Goal: Task Accomplishment & Management: Complete application form

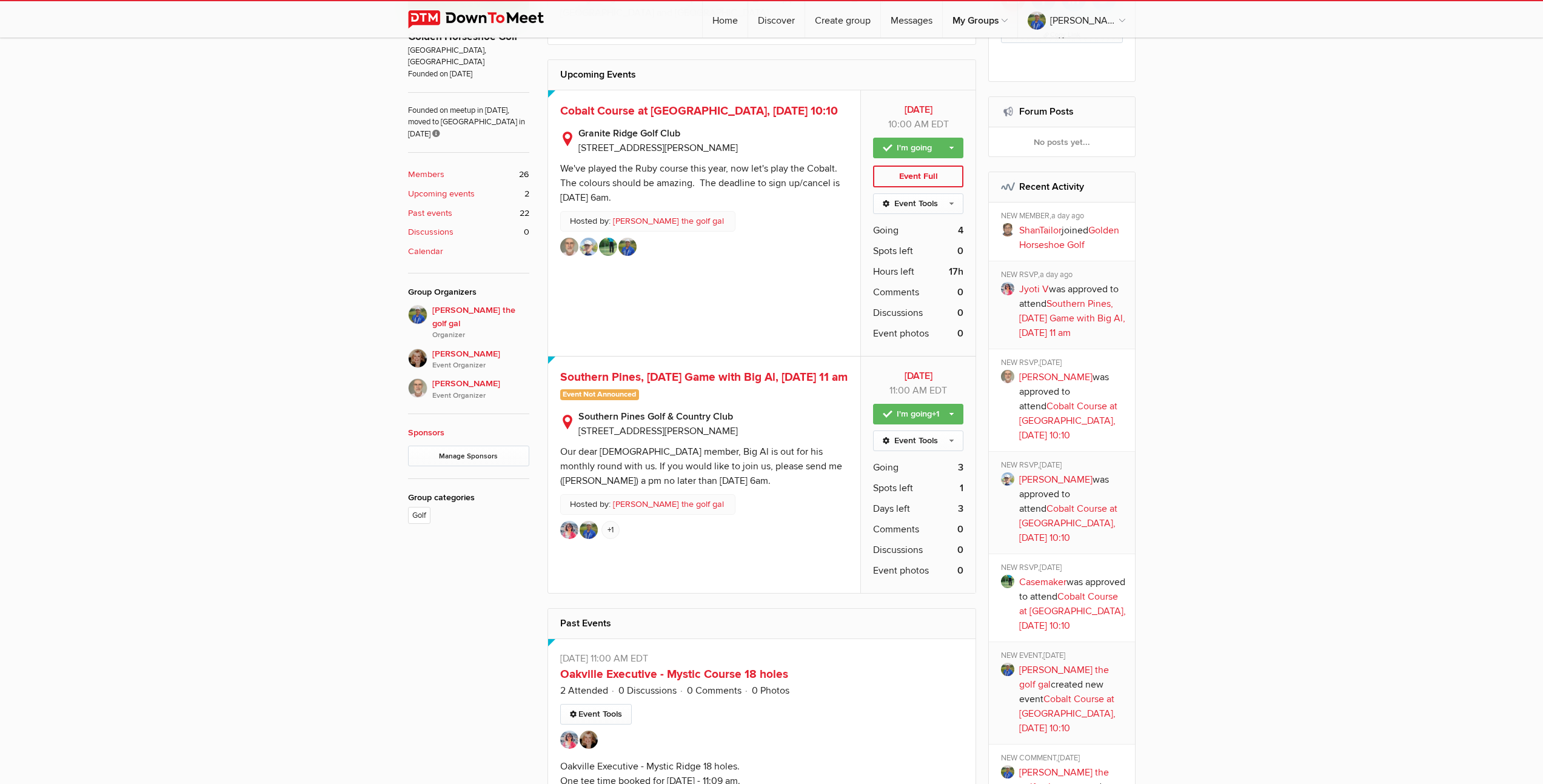
scroll to position [91, 0]
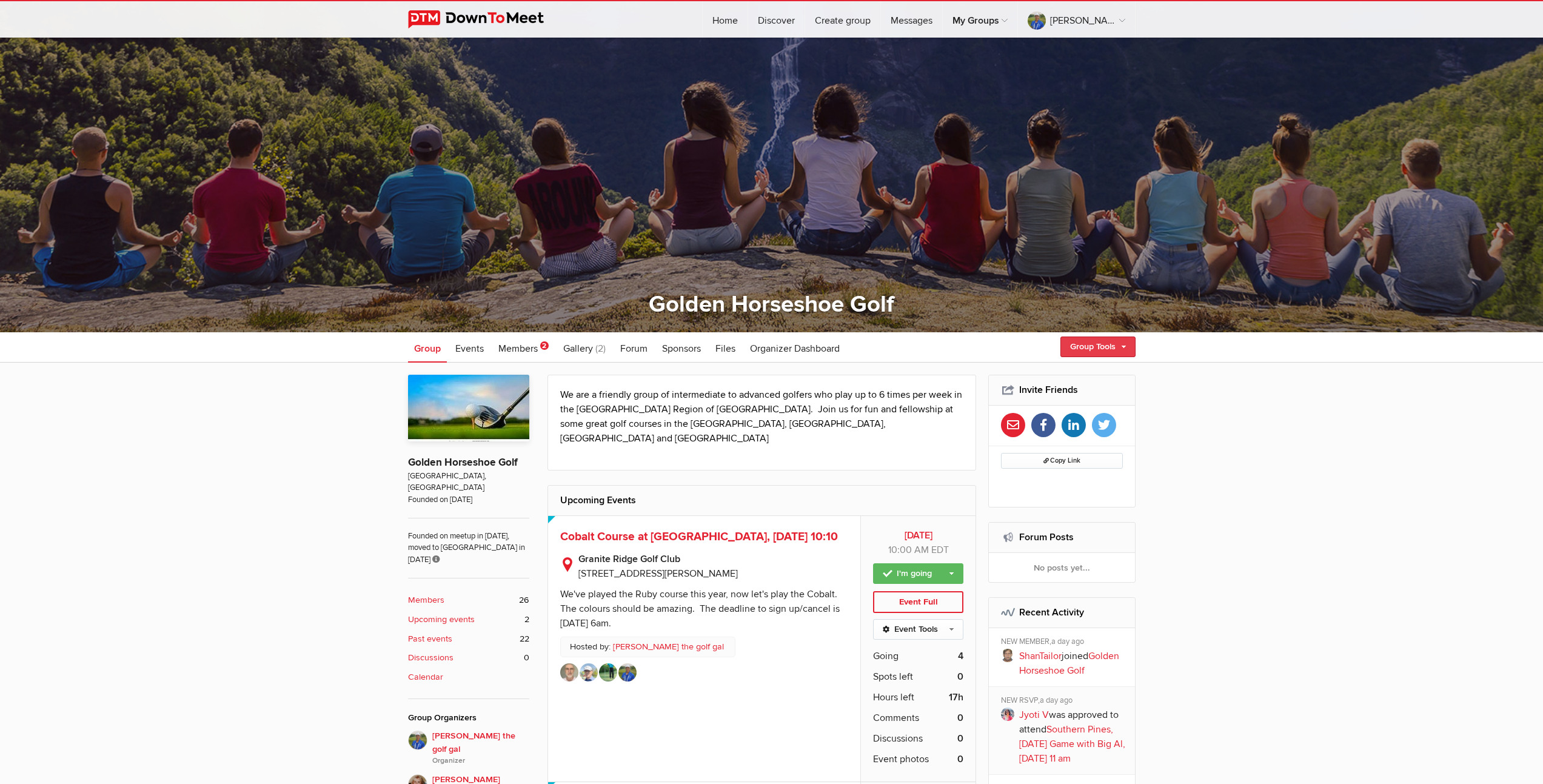
click at [1090, 348] on link "Group Tools" at bounding box center [1098, 347] width 75 height 20
click at [1051, 374] on link "Create Event" at bounding box center [1080, 373] width 109 height 18
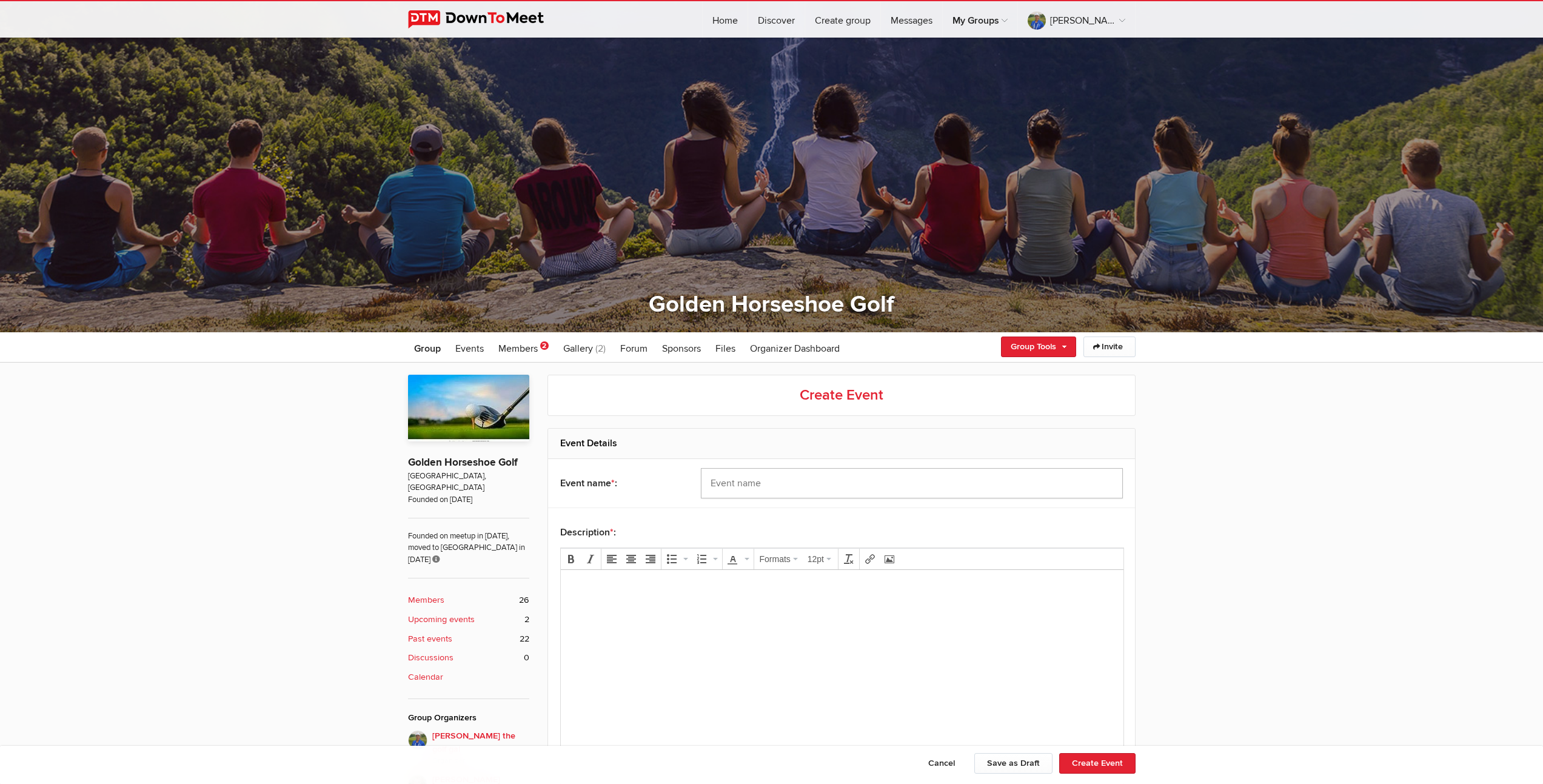
click at [803, 489] on input "text" at bounding box center [912, 483] width 422 height 30
type input "[PERSON_NAME], [DATE] 10:10 and 10:30"
click at [718, 638] on html at bounding box center [841, 604] width 563 height 70
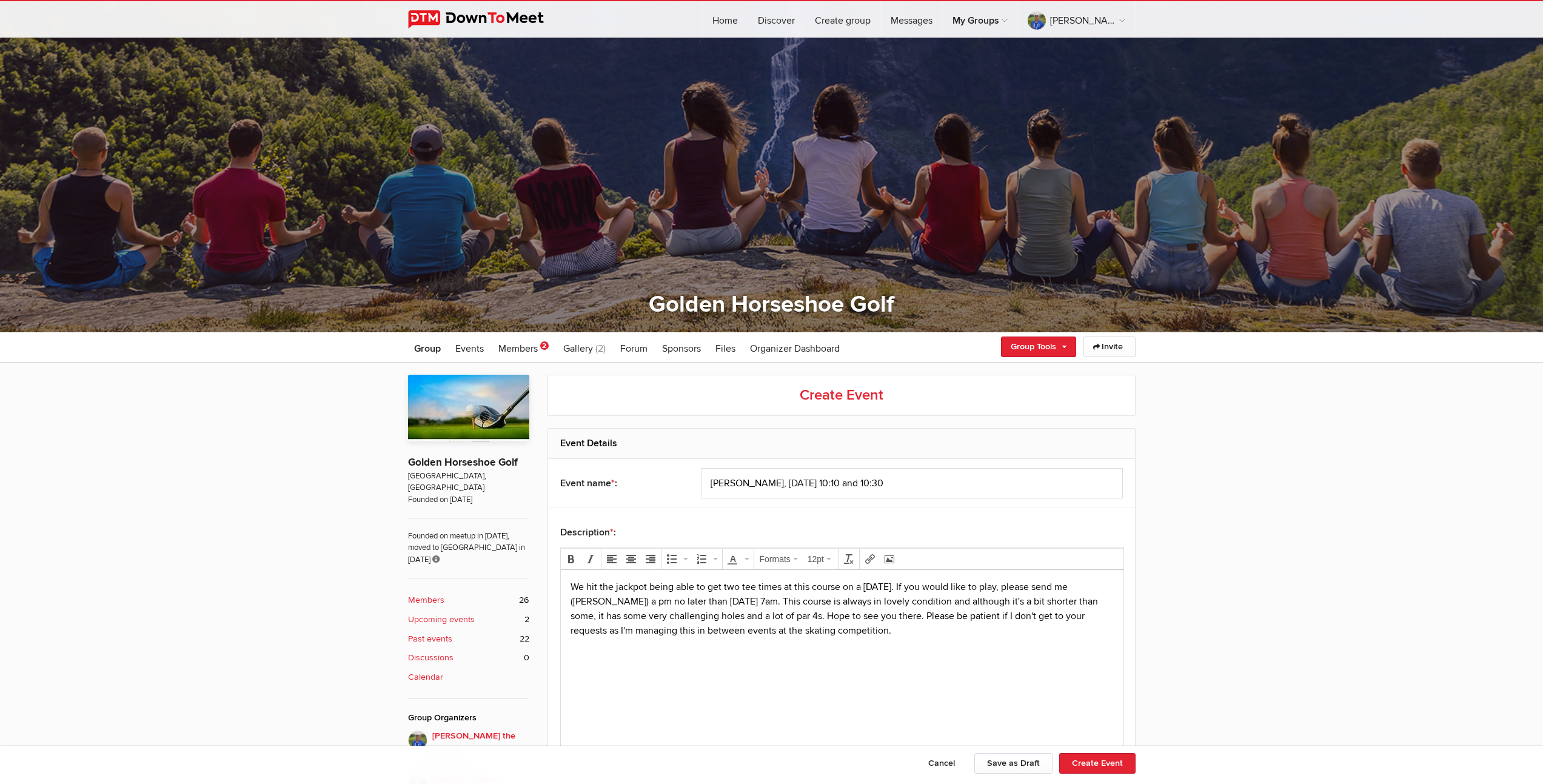
drag, startPoint x: 916, startPoint y: 632, endPoint x: 536, endPoint y: 634, distance: 380.0
click at [560, 634] on html "We hit the jackpot being able to get two tee times at this course on a Saturday…" at bounding box center [841, 626] width 563 height 113
drag, startPoint x: 1069, startPoint y: 615, endPoint x: 930, endPoint y: 617, distance: 139.0
click at [930, 617] on p "We hit the jackpot being able to get two tee times at this course on a Saturday…" at bounding box center [841, 601] width 544 height 43
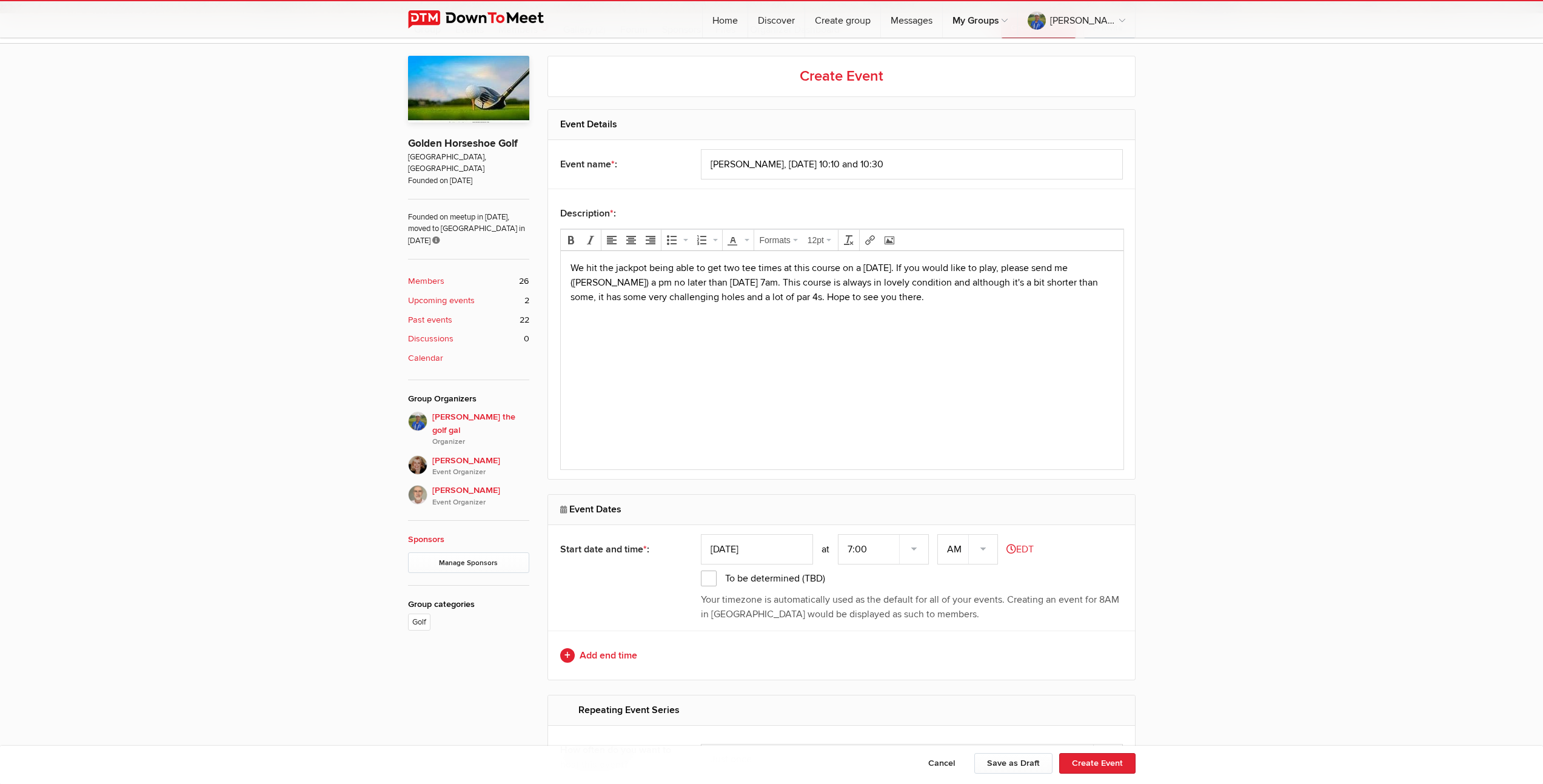
scroll to position [411, 0]
click at [745, 546] on input "Oct 07, 2025" at bounding box center [757, 547] width 112 height 30
type input "Oct 11, 2025"
click at [852, 549] on select "7:00 7:15 7:30 7:45 8:00 8:15 8:30 8:45 9:00 9:15 9:30 9:45 10:00 10:15 10:30 1…" at bounding box center [884, 547] width 91 height 30
select select "10:00:00"
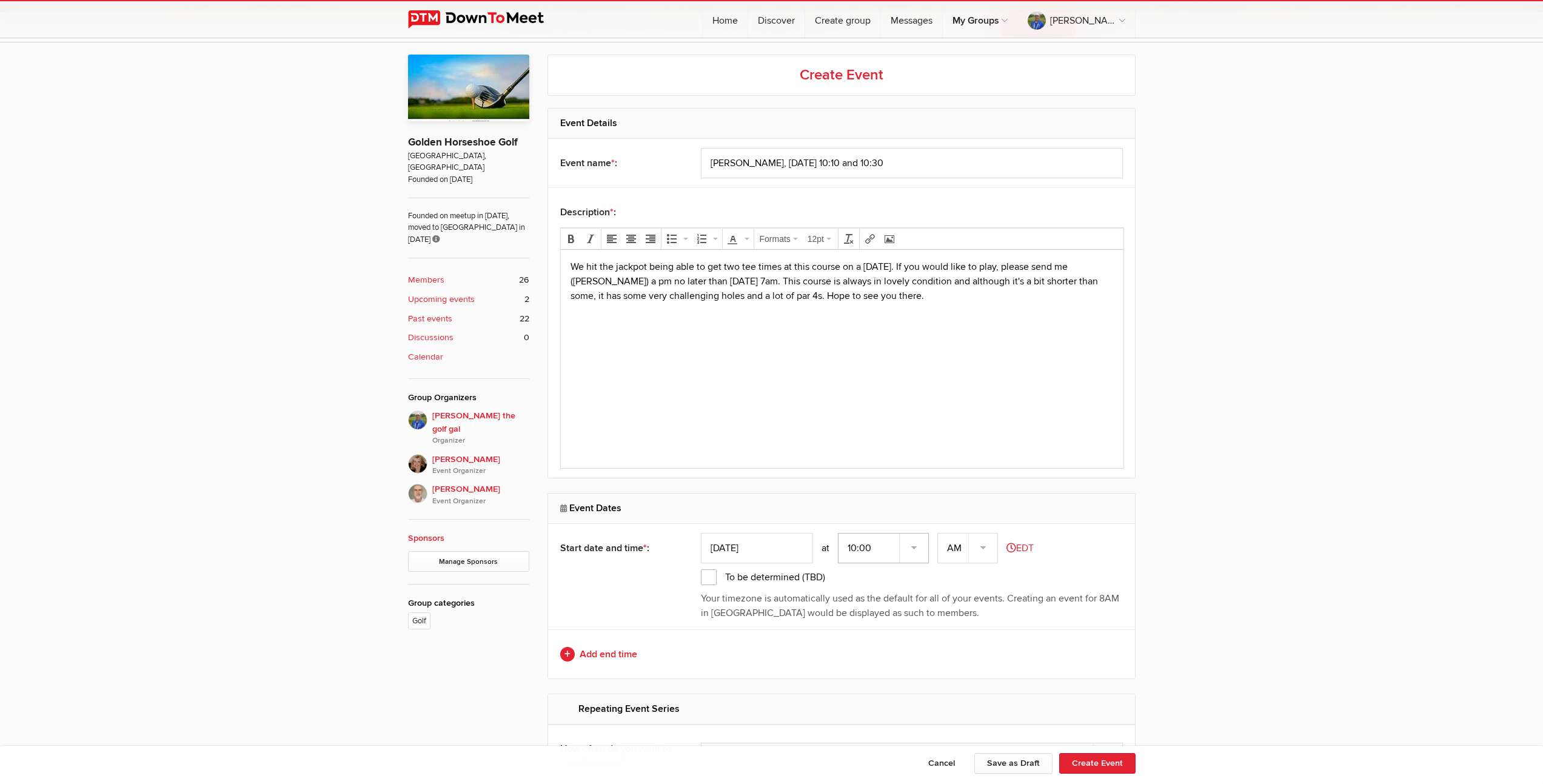
click at [839, 533] on select "7:00 7:15 7:30 7:45 8:00 8:15 8:30 8:45 9:00 9:15 9:30 9:45 10:00 10:15 10:30 1…" at bounding box center [884, 547] width 91 height 30
click at [629, 655] on link "Add end time" at bounding box center [841, 654] width 563 height 14
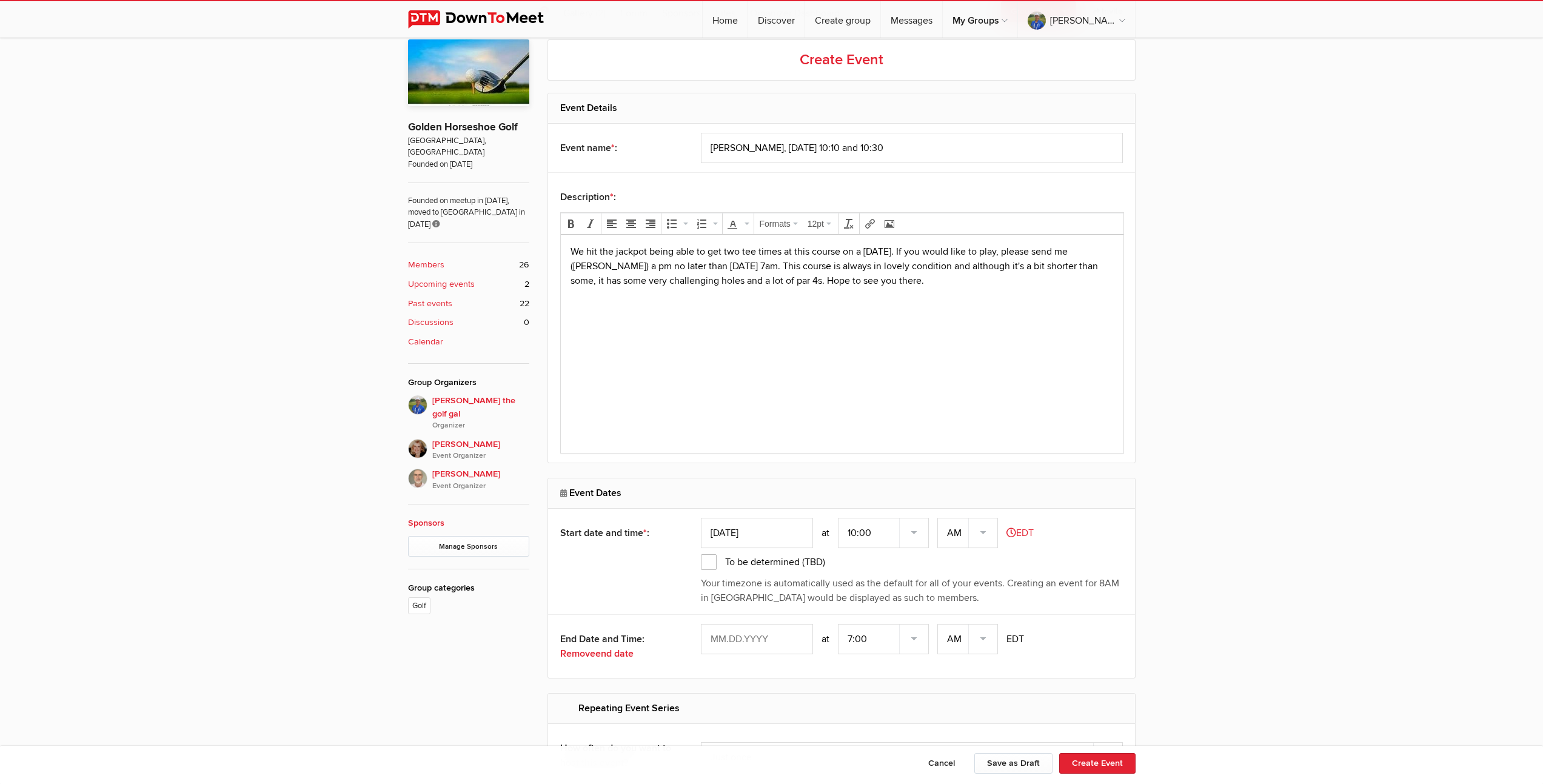
scroll to position [434, 0]
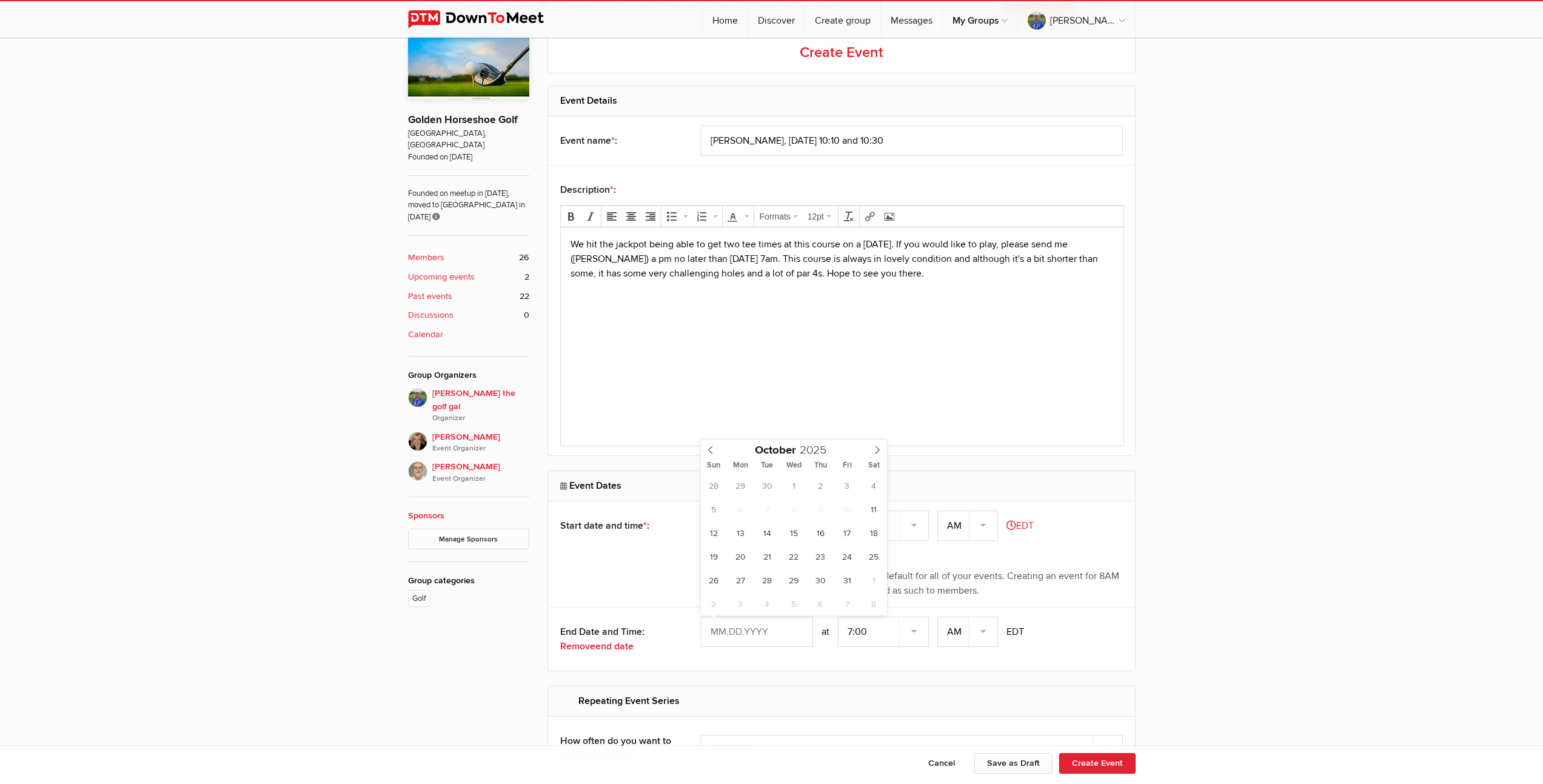
click at [751, 630] on input "text" at bounding box center [757, 631] width 112 height 30
type input "Oct 11, 2025"
click at [856, 635] on select "7:00 7:15 7:30 7:45 8:00 8:15 8:30 8:45 9:00 9:15 9:30 9:45 10:00 10:15 10:30 1…" at bounding box center [884, 631] width 91 height 30
select select "3:00:00"
click at [839, 617] on select "7:00 7:15 7:30 7:45 8:00 8:15 8:30 8:45 9:00 9:15 9:30 9:45 10:00 10:15 10:30 1…" at bounding box center [884, 631] width 91 height 30
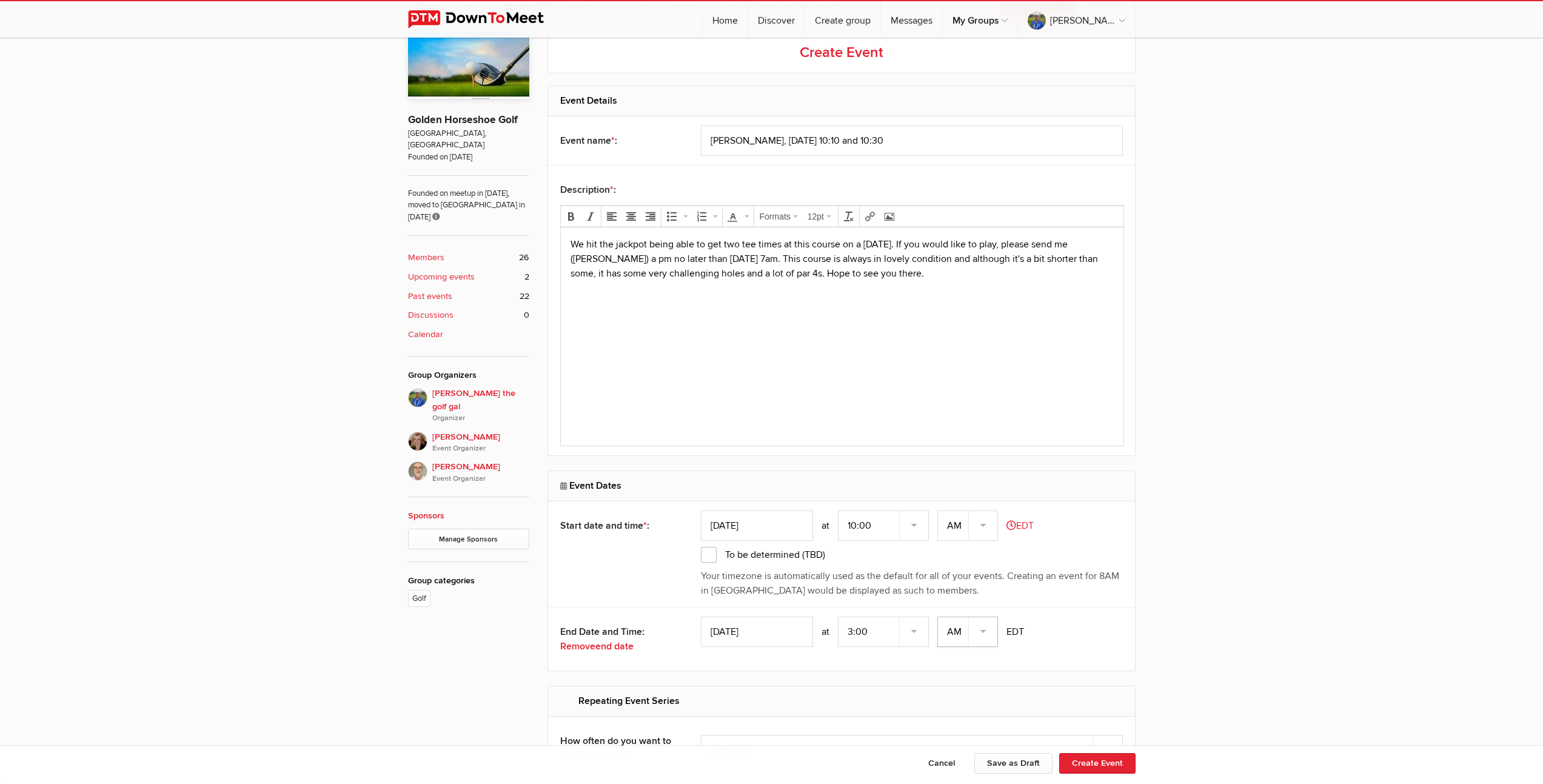
click at [984, 631] on select "AM PM" at bounding box center [968, 631] width 61 height 30
select select "PM"
click at [939, 617] on select "AM PM" at bounding box center [968, 631] width 61 height 30
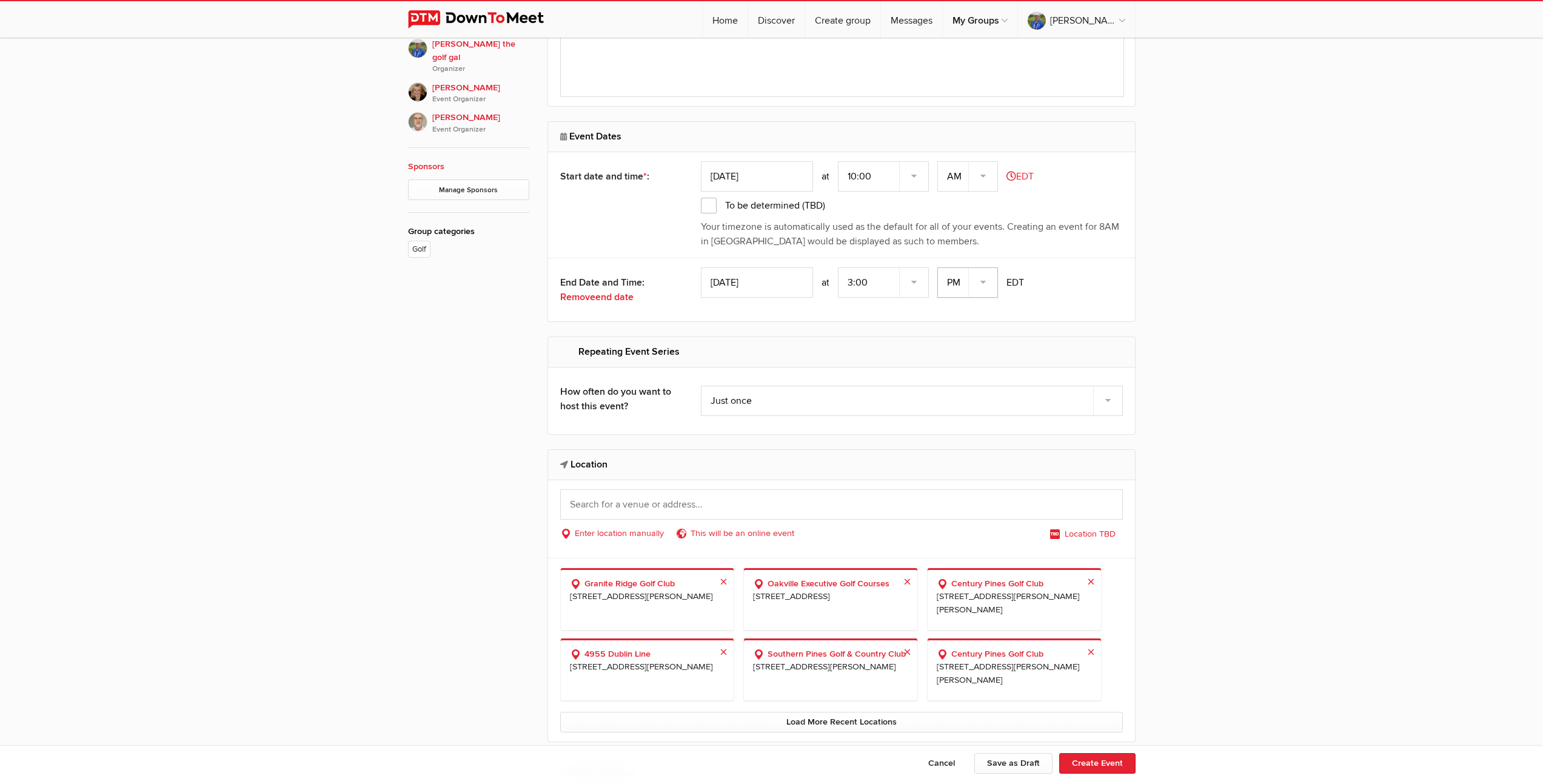
scroll to position [783, 0]
click at [771, 505] on input "text" at bounding box center [841, 503] width 563 height 30
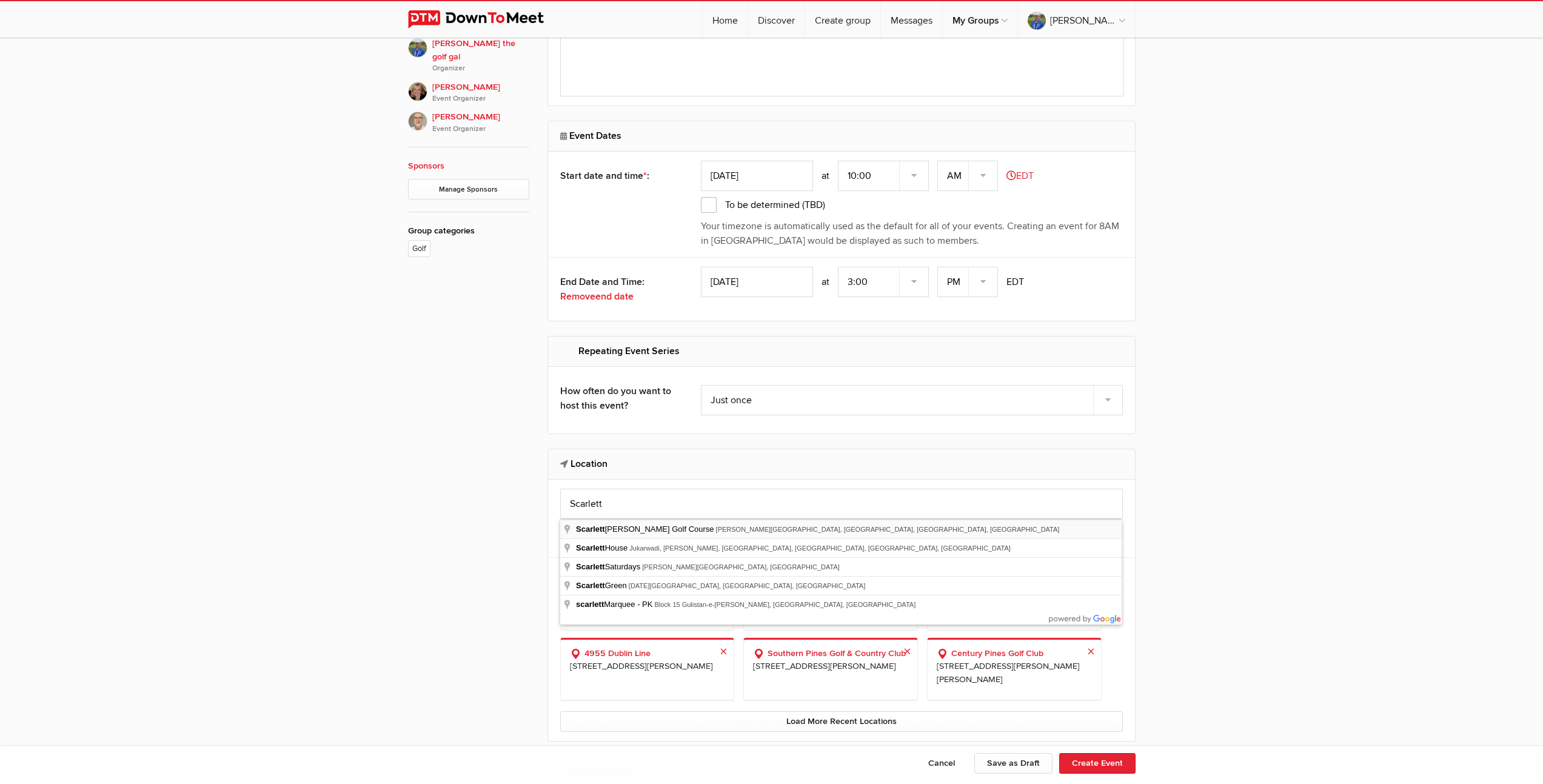
type input "Scarlett Woods Golf Course, Jane Street, York, ON, Canada"
select select "Canada"
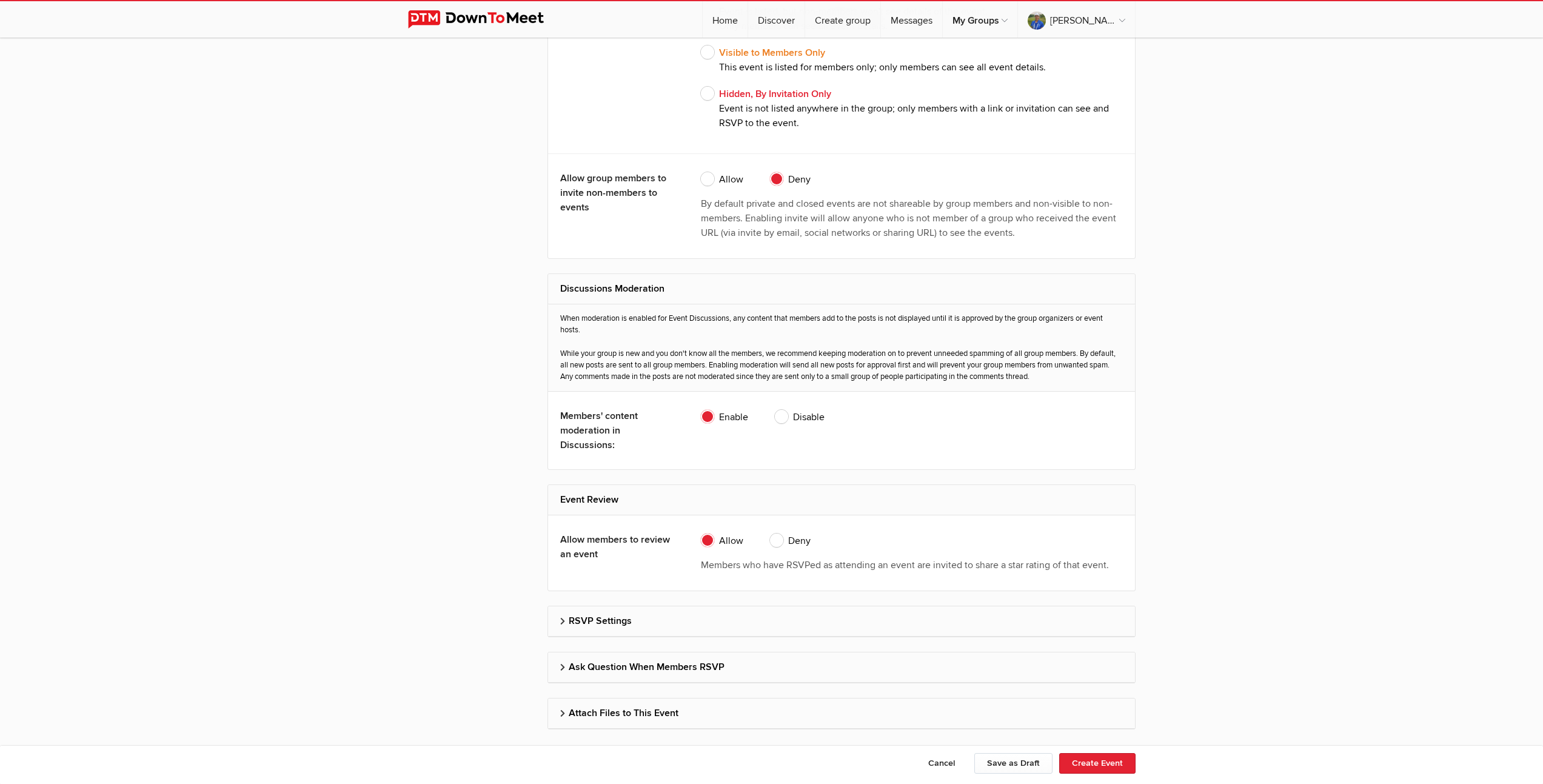
scroll to position [2239, 0]
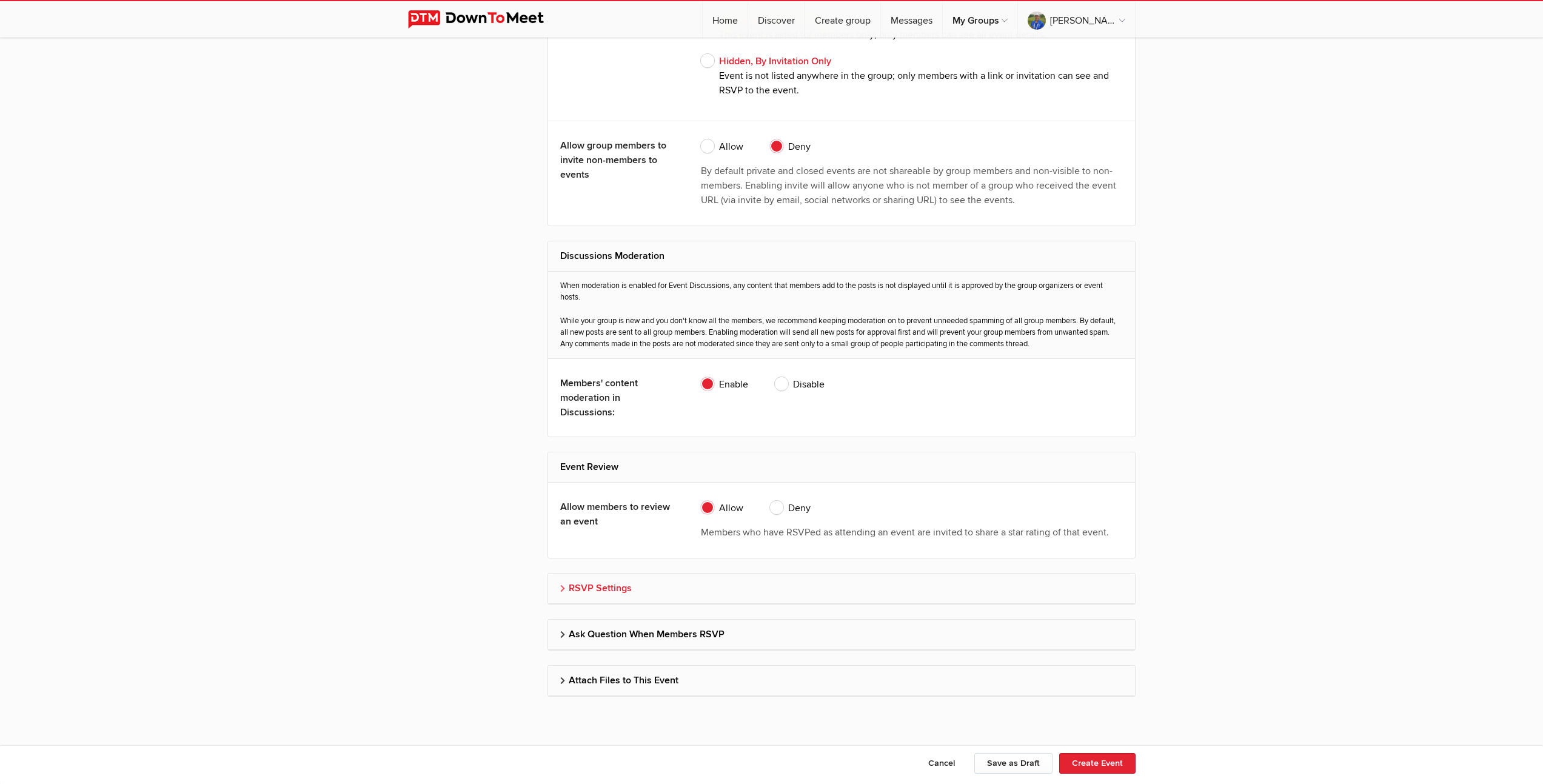
click at [594, 586] on h2 "RSVP Settings" at bounding box center [841, 588] width 563 height 29
click at [708, 657] on span "Don’t allow guests" at bounding box center [749, 658] width 97 height 14
click at [701, 651] on input "Don’t allow guests" at bounding box center [700, 650] width 1 height 1
radio input "true"
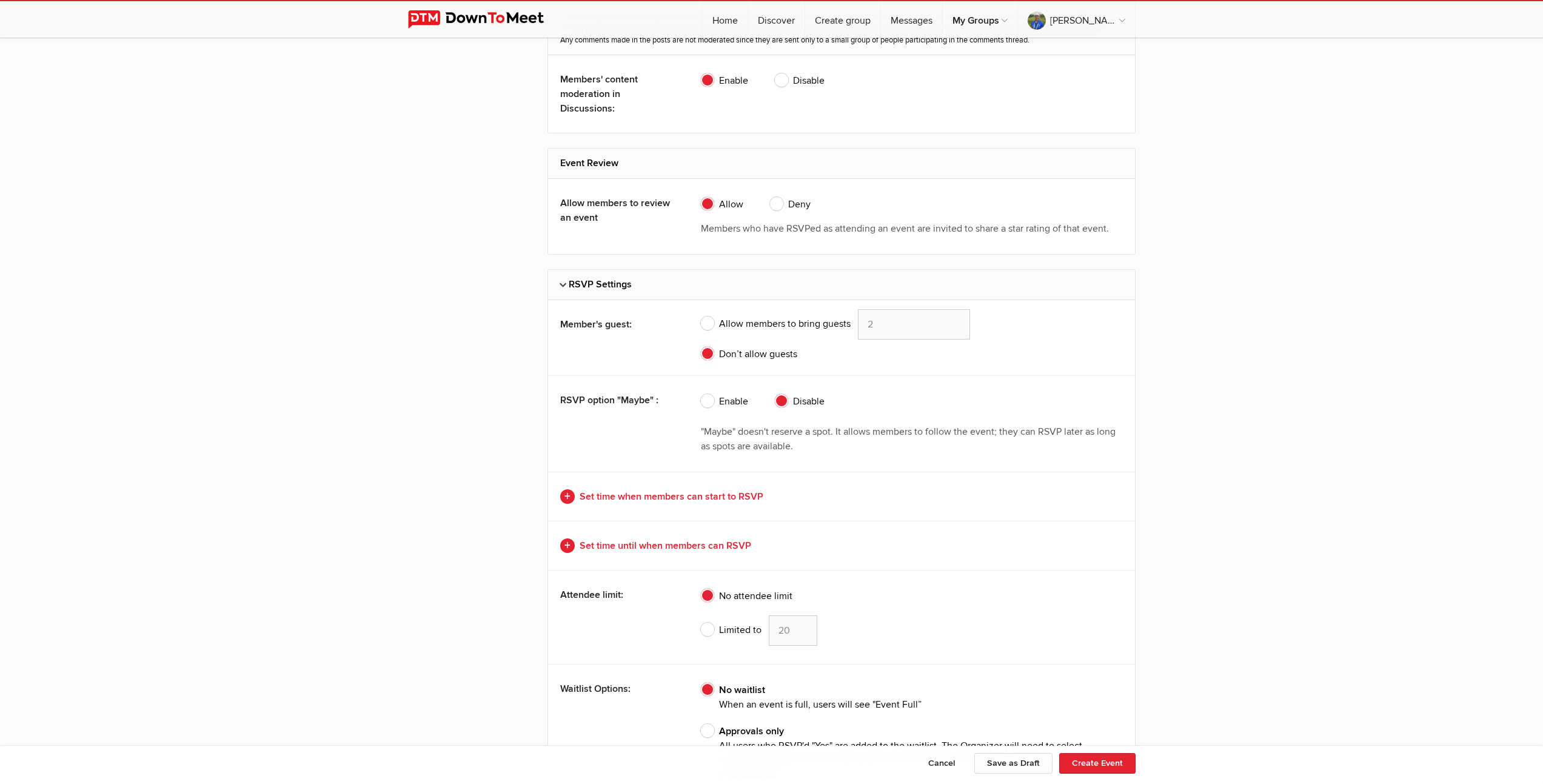
scroll to position [2546, 0]
click at [702, 627] on span "Limited to" at bounding box center [731, 627] width 61 height 14
click at [701, 613] on input "Limited to 20" at bounding box center [700, 612] width 1 height 1
radio input "true"
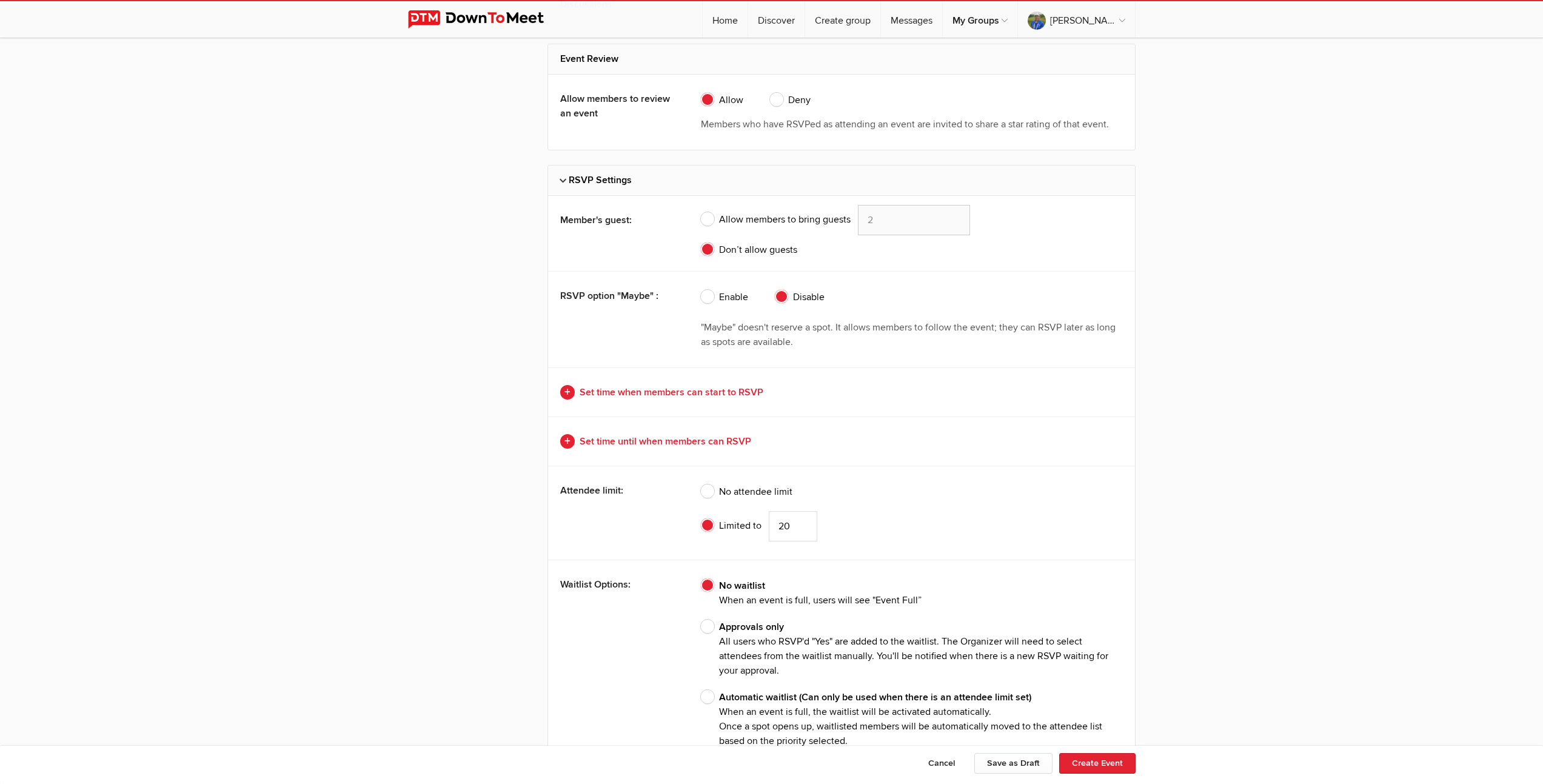
scroll to position [2653, 0]
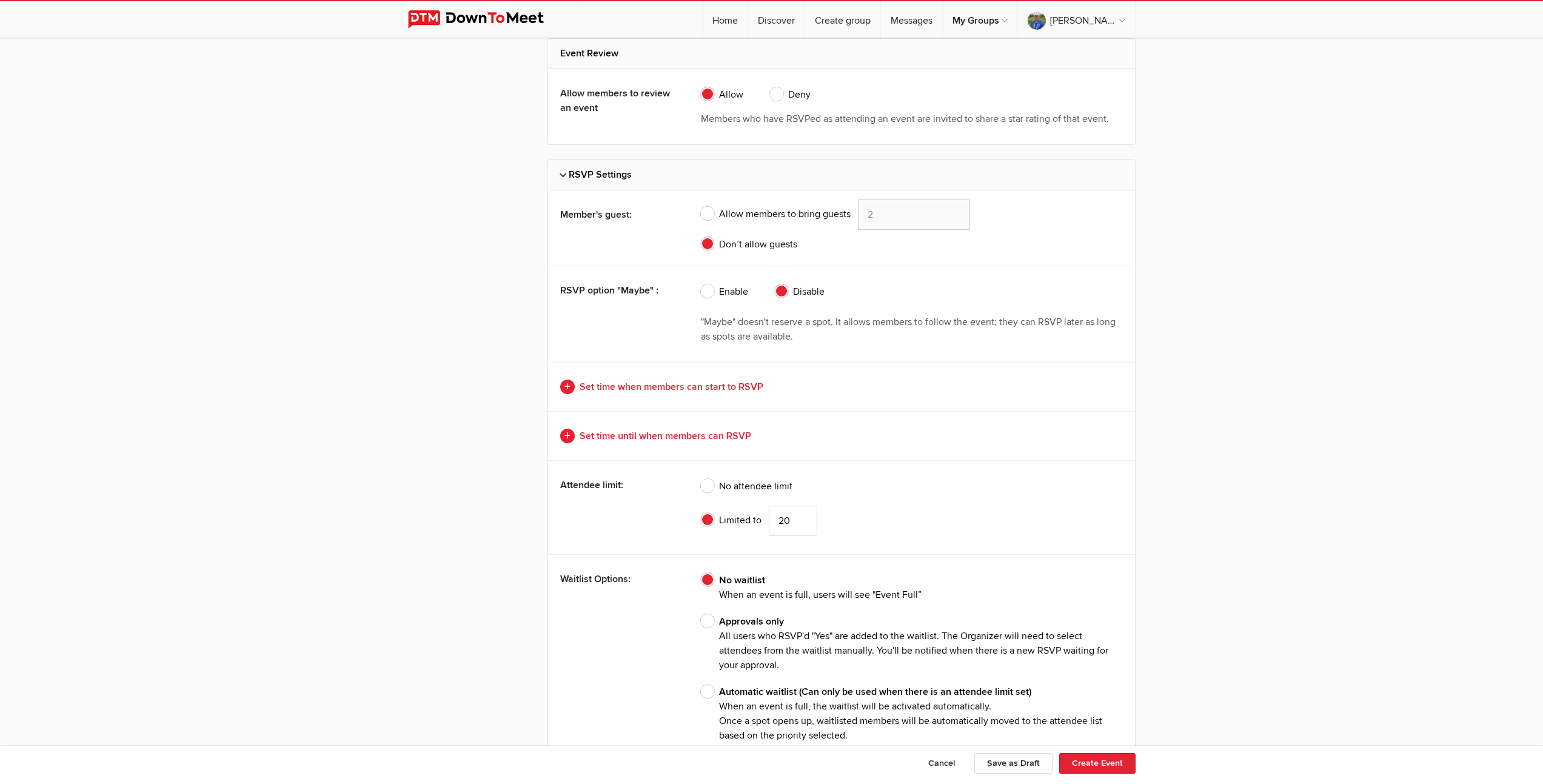
click at [712, 622] on span "Approvals only All users who RSVP'd "Yes" are added to the waitlist. The Organi…" at bounding box center [912, 643] width 422 height 58
click at [701, 614] on input "Approvals only All users who RSVP'd "Yes" are added to the waitlist. The Organi…" at bounding box center [700, 614] width 1 height 1
radio input "true"
click at [803, 523] on input "19" at bounding box center [793, 520] width 48 height 30
click at [803, 523] on input "18" at bounding box center [793, 520] width 48 height 30
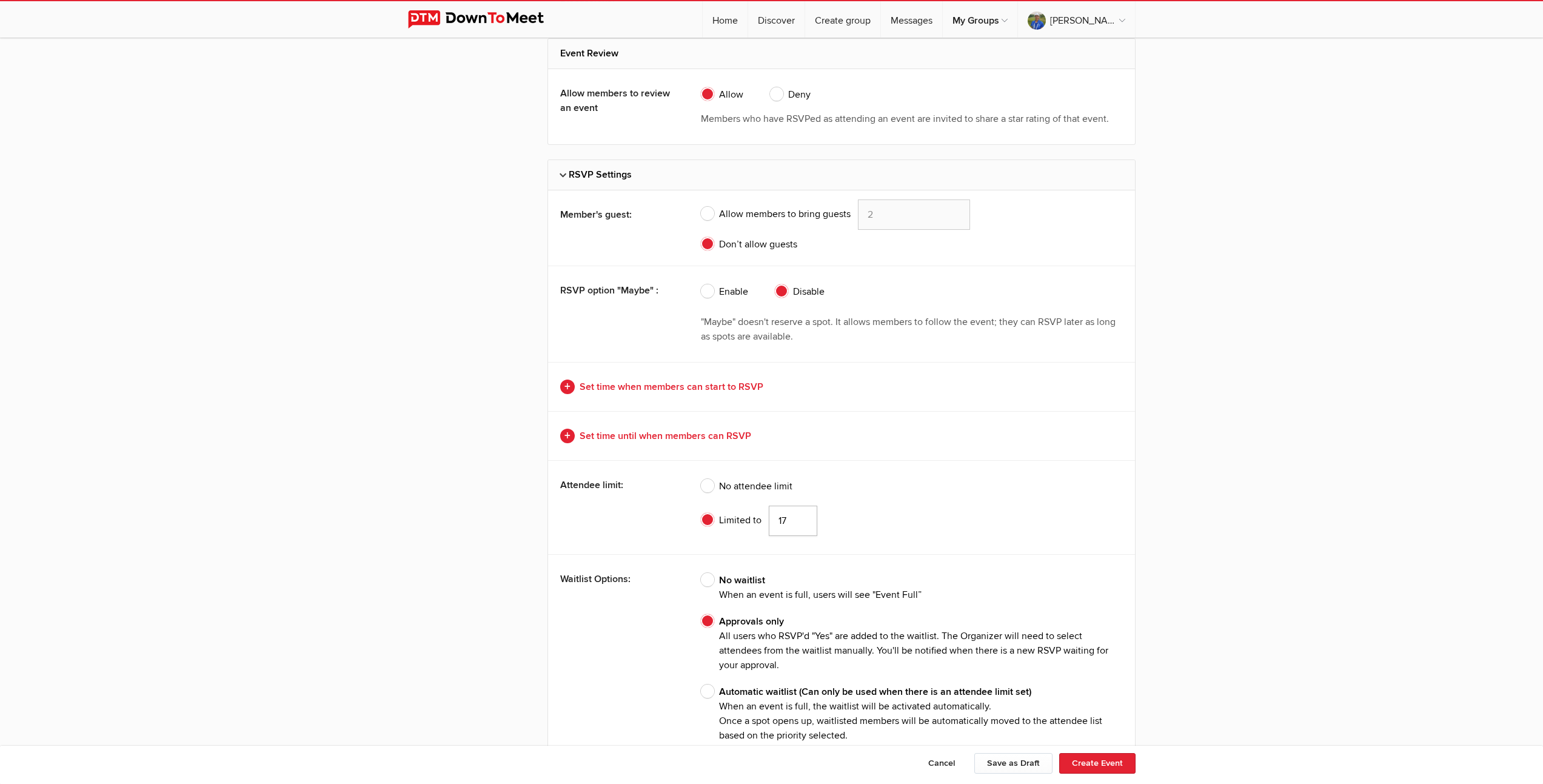
click at [803, 523] on input "17" at bounding box center [793, 520] width 48 height 30
click at [803, 523] on input "16" at bounding box center [793, 520] width 48 height 30
click at [803, 523] on input "15" at bounding box center [793, 520] width 48 height 30
click at [803, 523] on input "14" at bounding box center [793, 520] width 48 height 30
click at [803, 523] on input "13" at bounding box center [793, 520] width 48 height 30
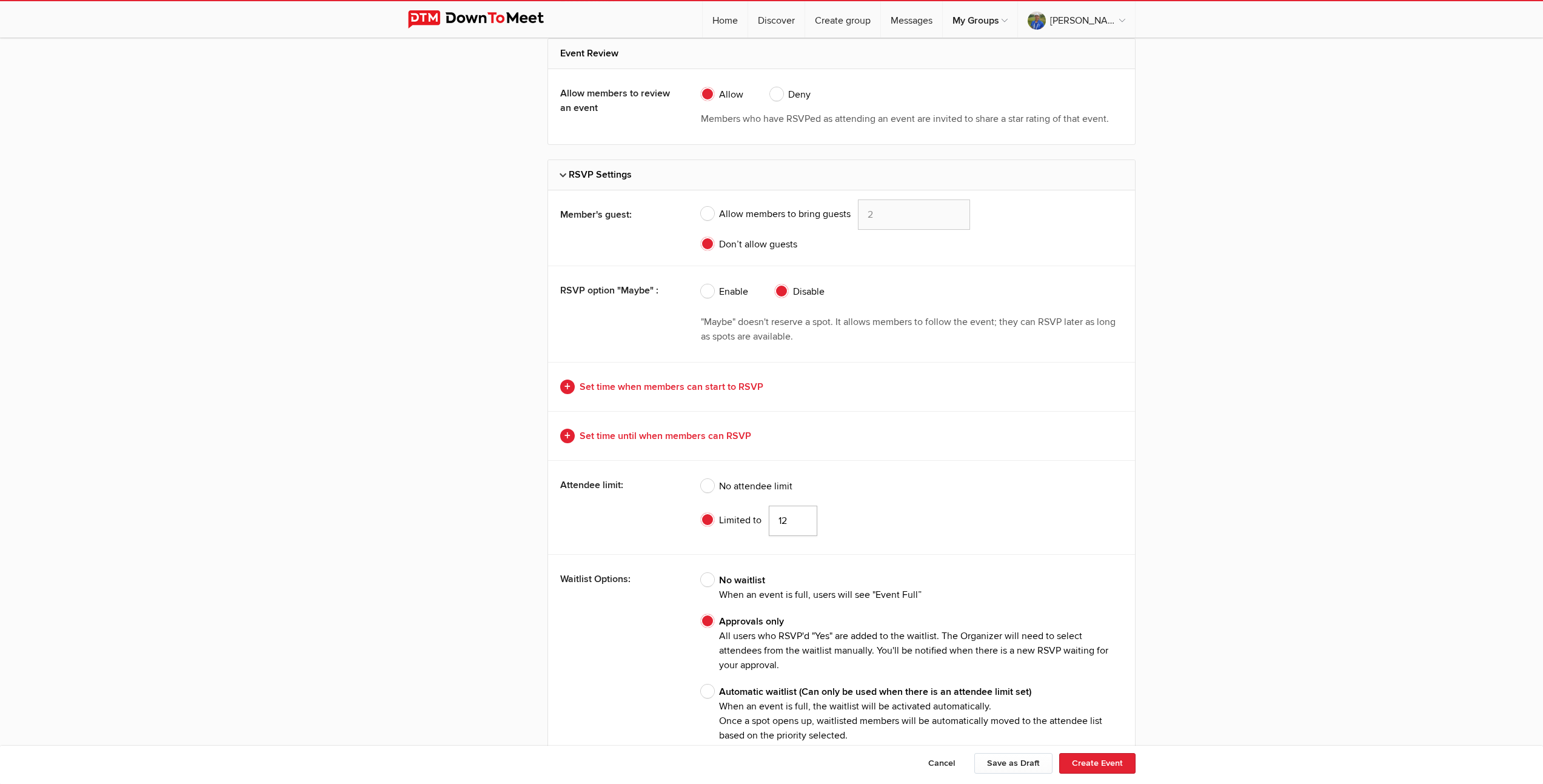
click at [803, 523] on input "12" at bounding box center [793, 520] width 48 height 30
click at [803, 523] on input "11" at bounding box center [793, 520] width 48 height 30
click at [803, 523] on input "10" at bounding box center [793, 520] width 48 height 30
click at [803, 523] on input "9" at bounding box center [793, 520] width 48 height 30
type input "8"
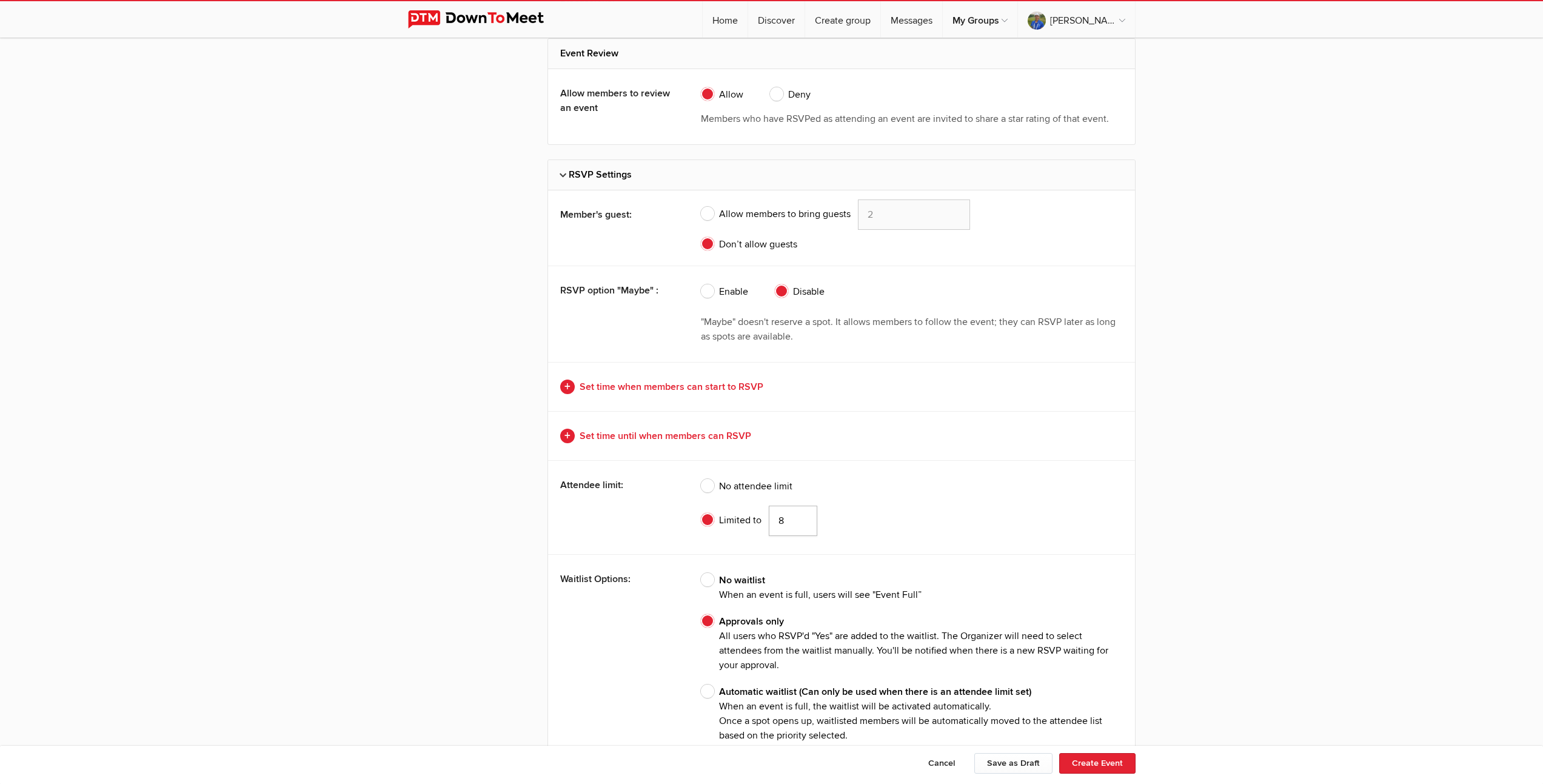
click at [803, 523] on input "8" at bounding box center [793, 520] width 48 height 30
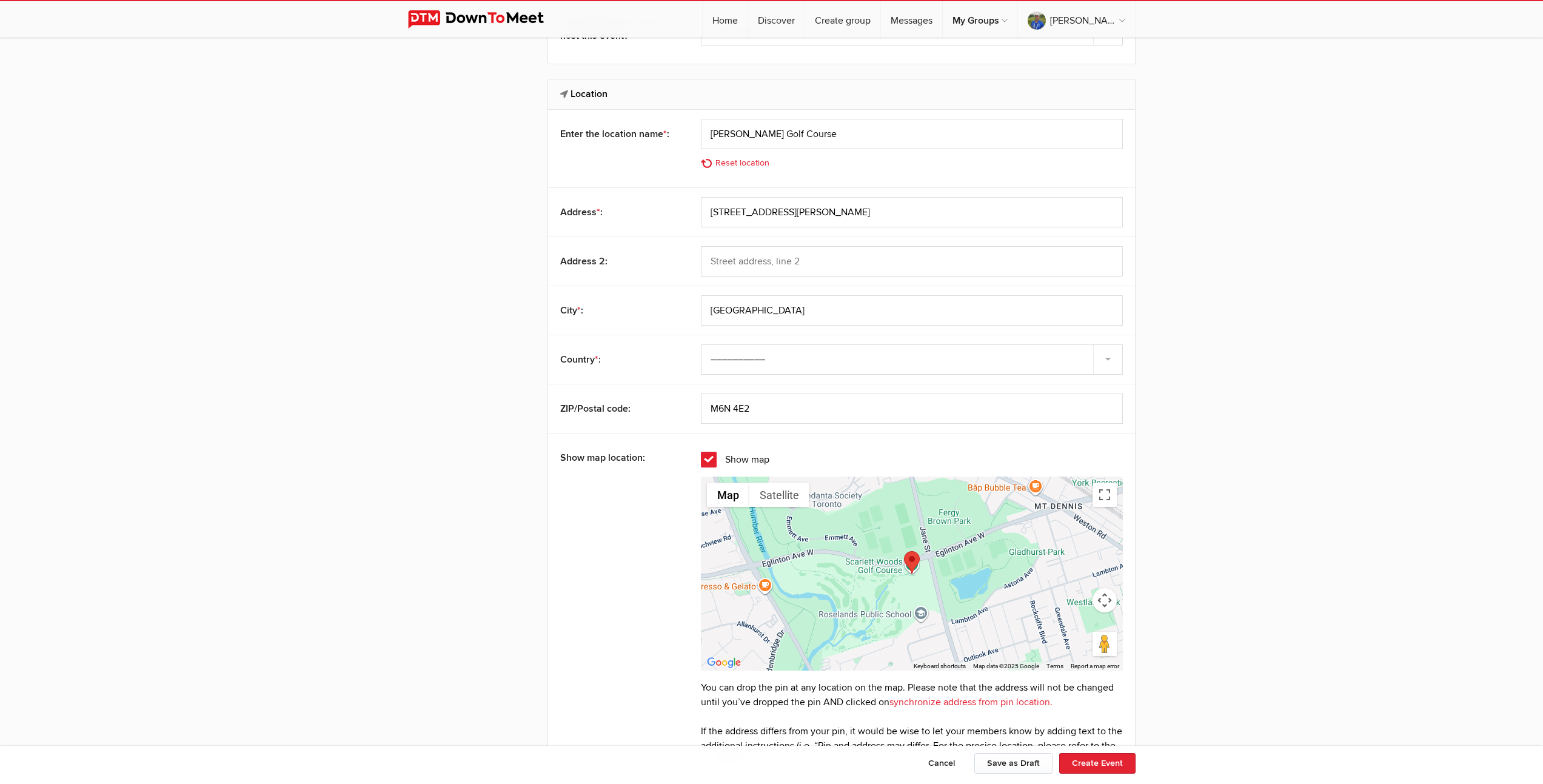
scroll to position [1281, 0]
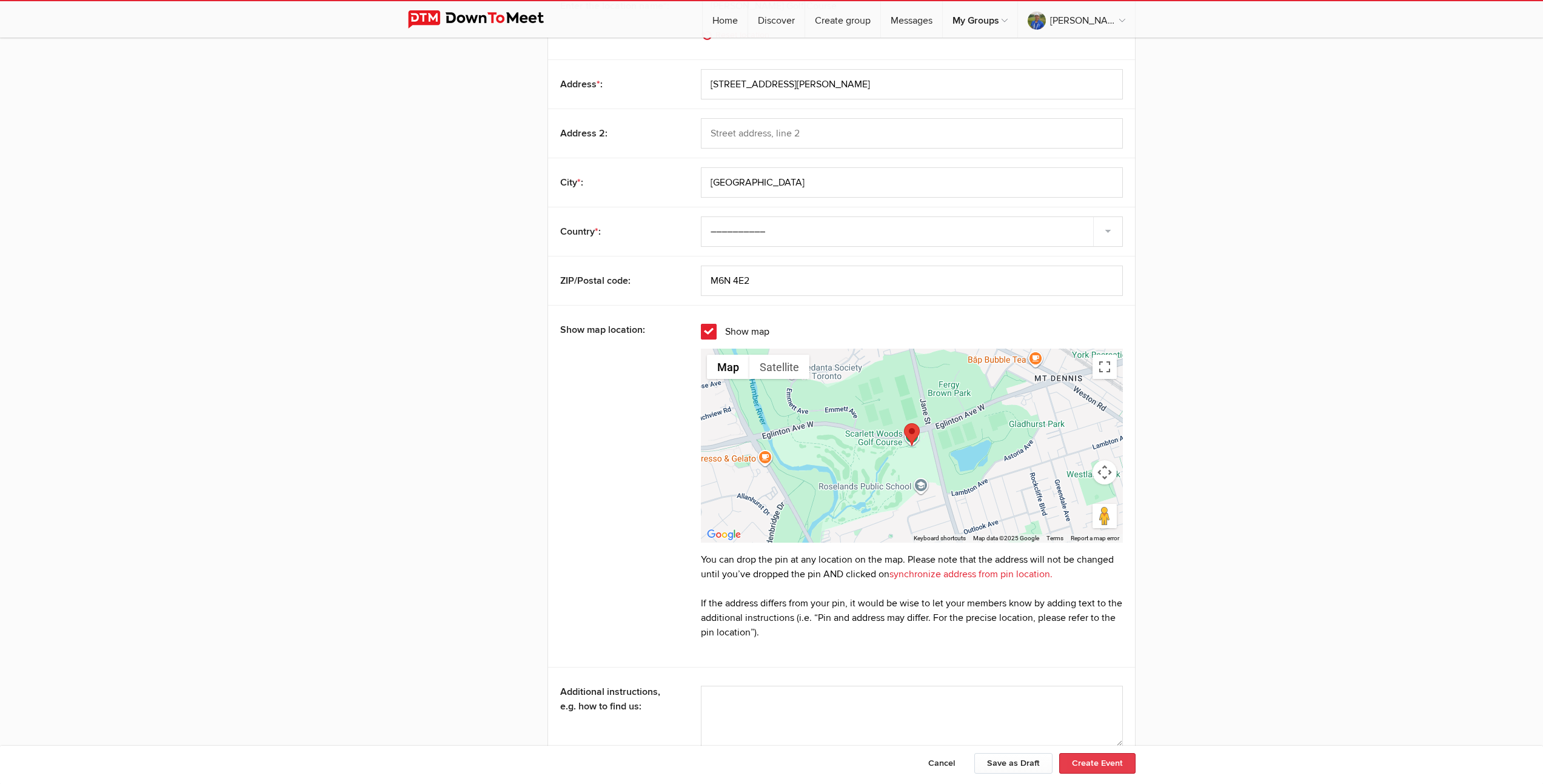
click at [1089, 766] on button "Create Event" at bounding box center [1097, 763] width 76 height 20
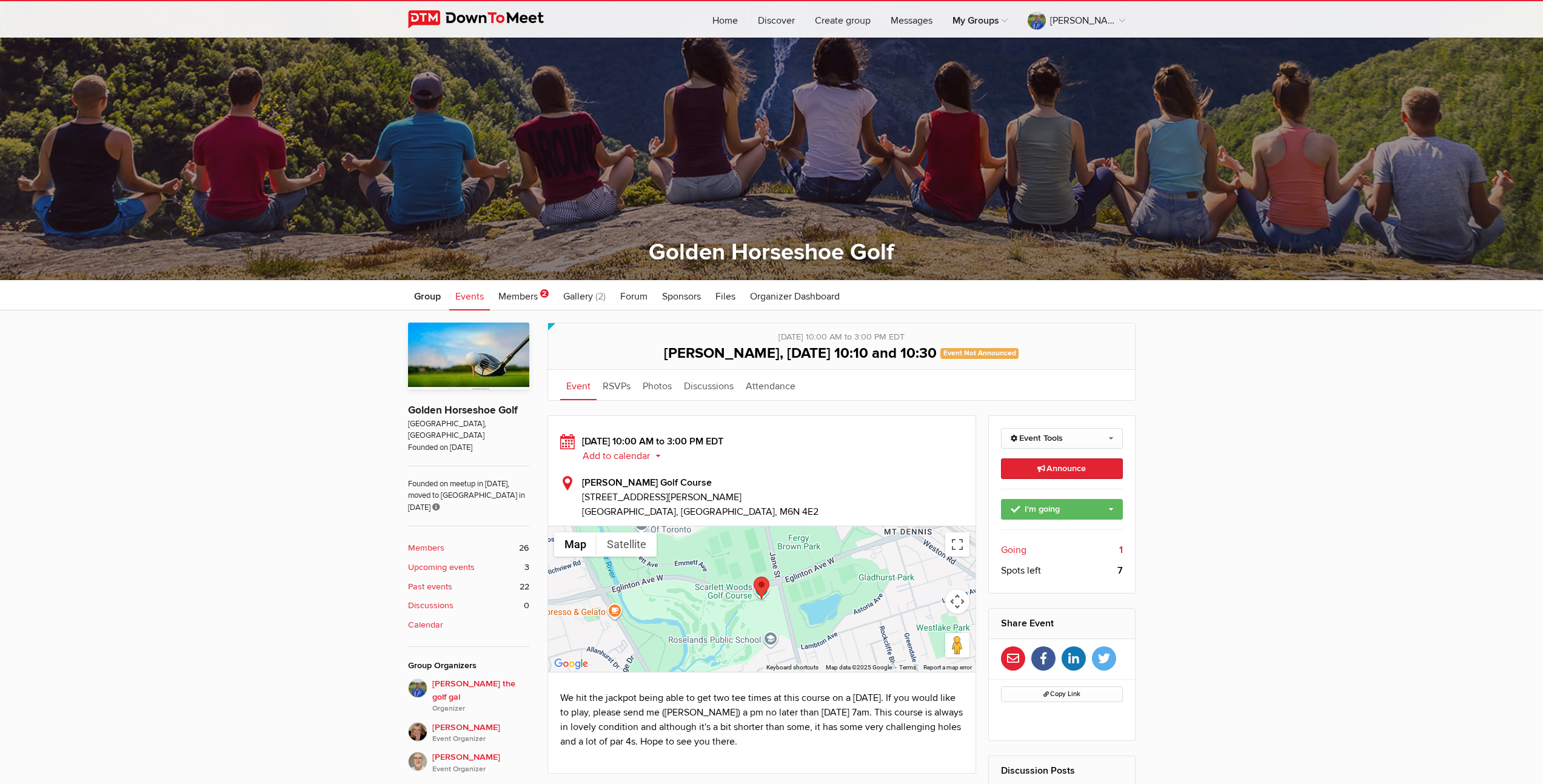
scroll to position [250, 0]
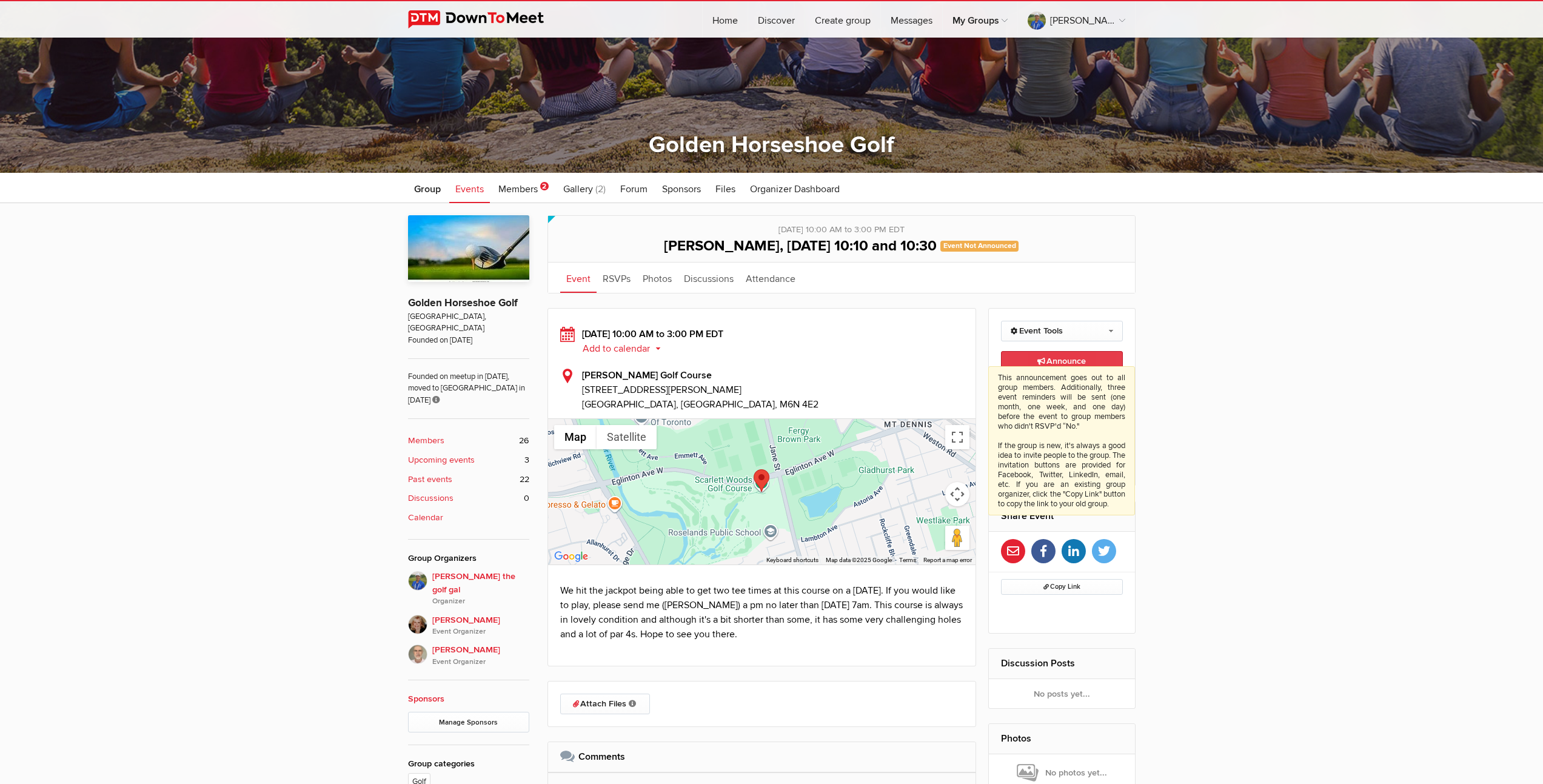
click at [1045, 360] on span "Announce This announcement goes out to all group members. Additionally, three e…" at bounding box center [1062, 361] width 48 height 11
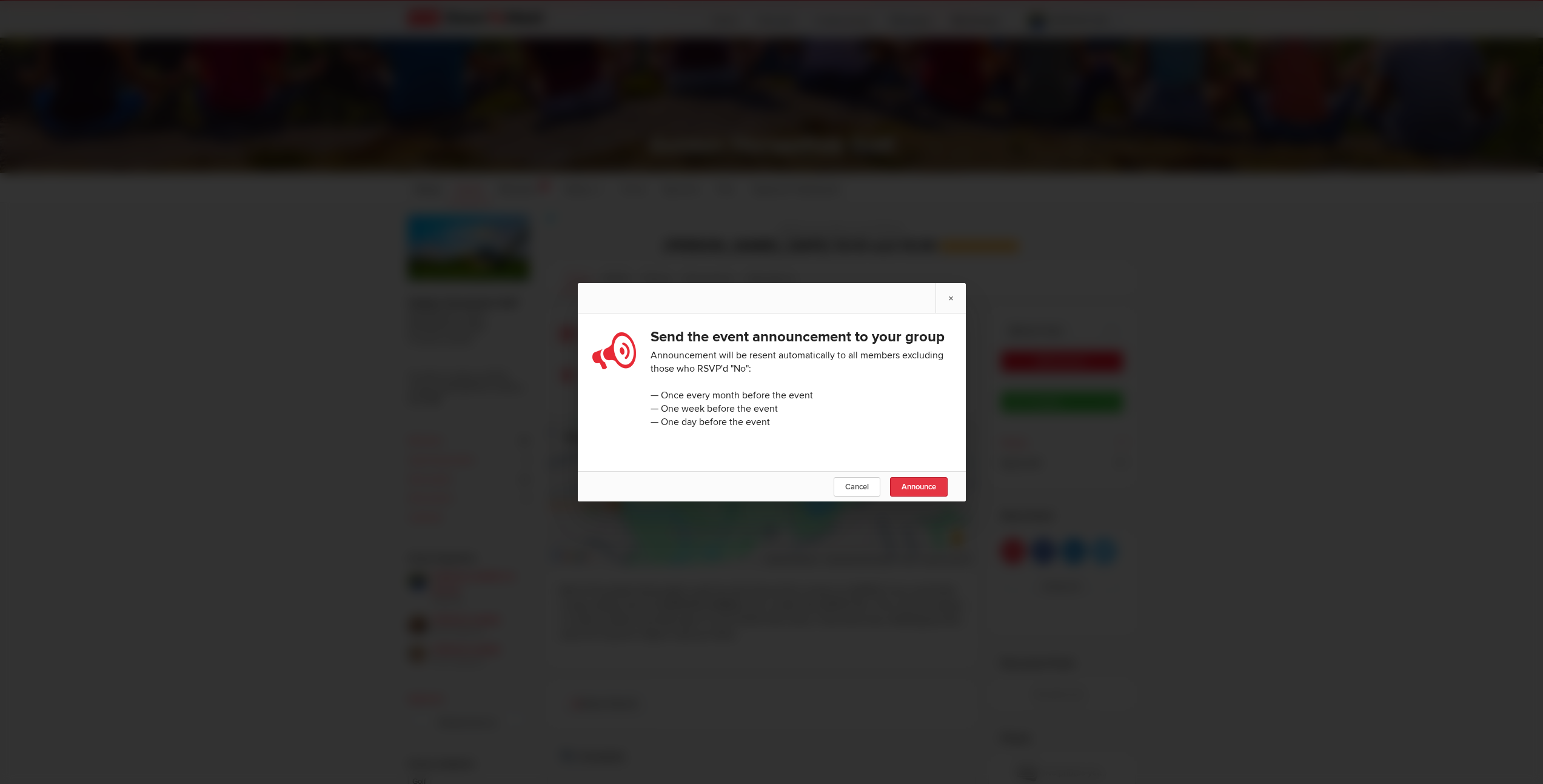
click at [921, 491] on span "Announce" at bounding box center [919, 487] width 35 height 10
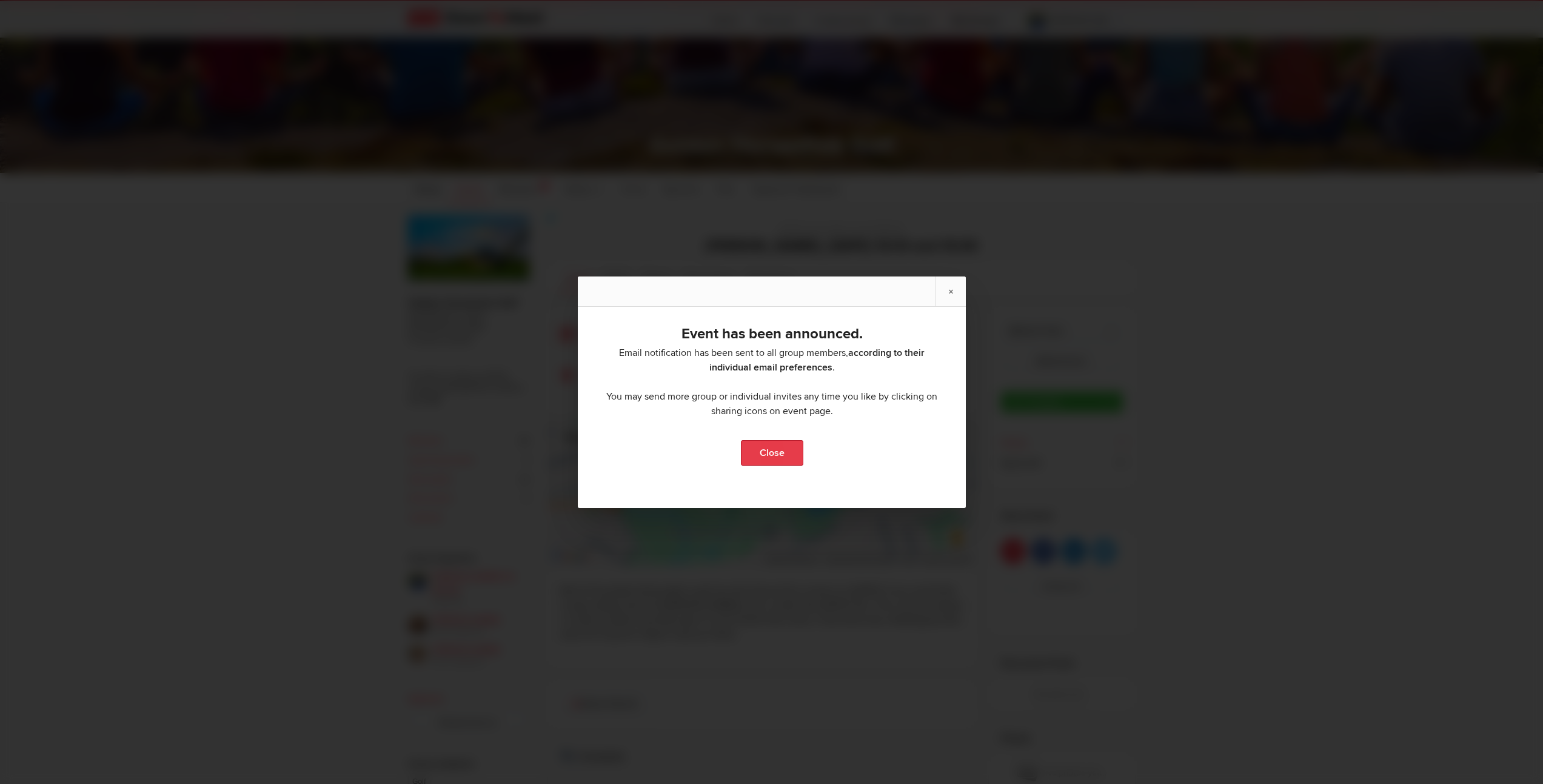
click at [776, 459] on link "Close" at bounding box center [772, 453] width 63 height 25
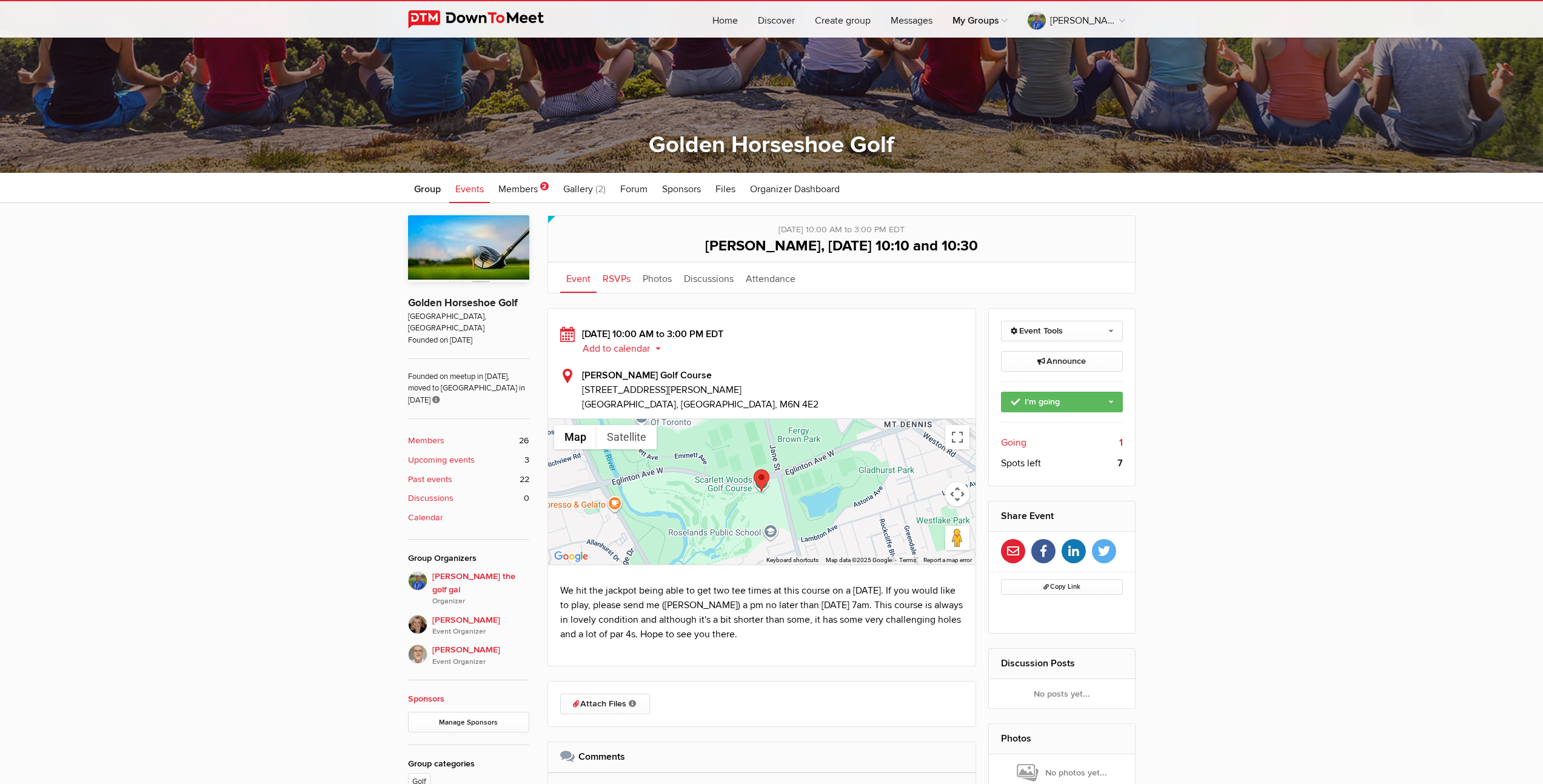
click at [617, 278] on link "RSVPs" at bounding box center [616, 277] width 40 height 30
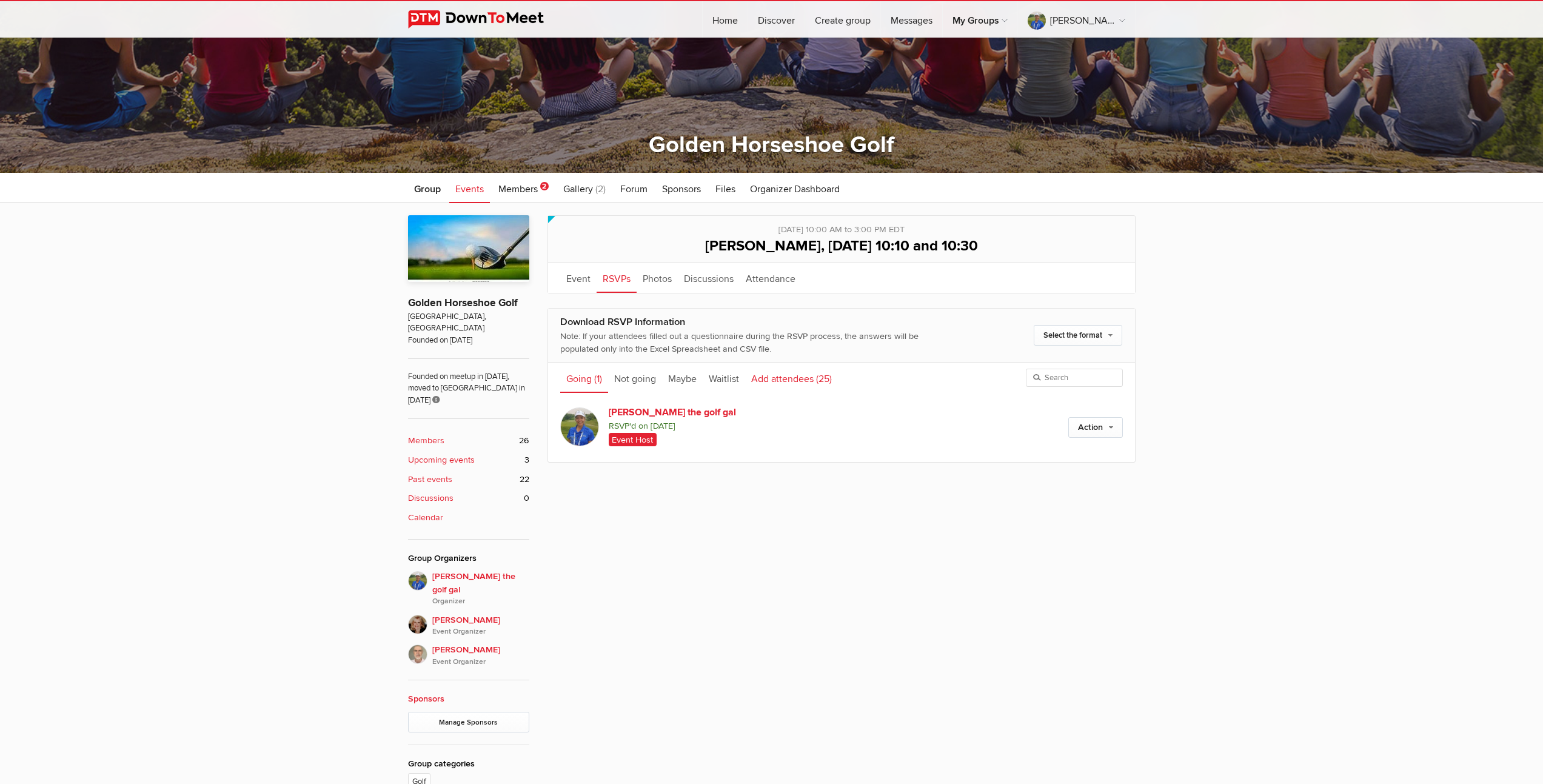
click at [768, 378] on link "Add attendees (25)" at bounding box center [792, 378] width 93 height 30
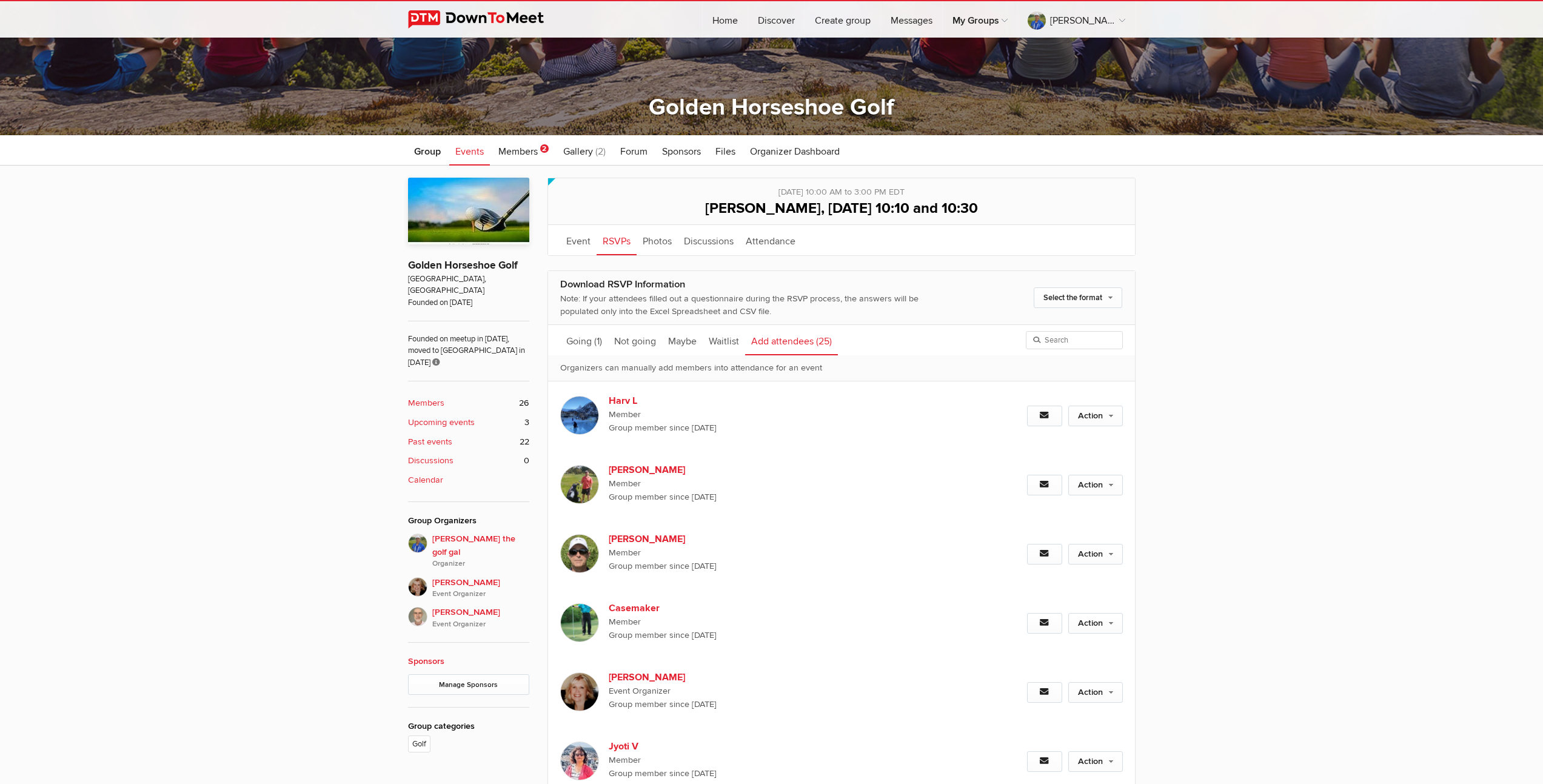
scroll to position [302, 0]
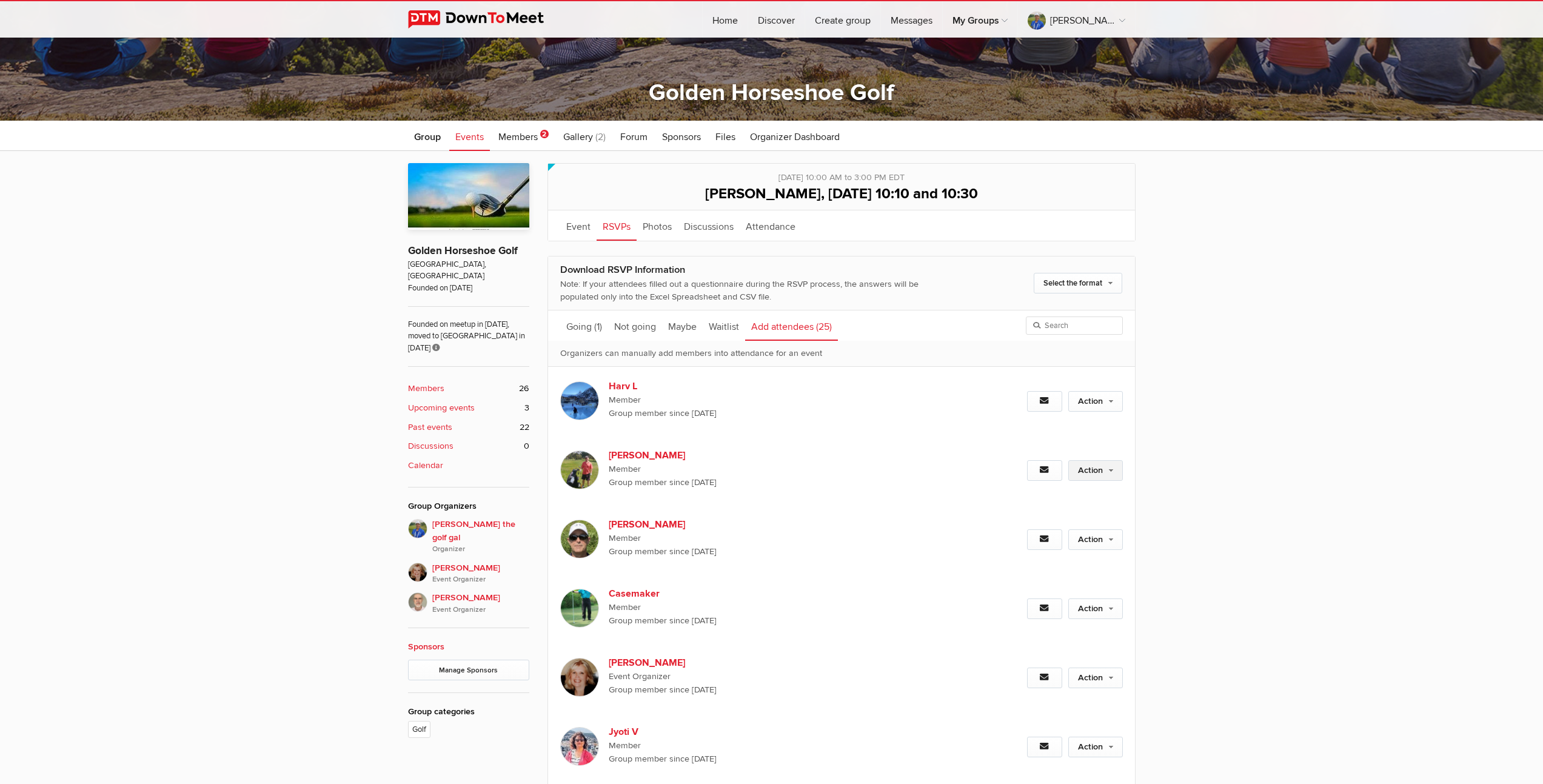
click at [1097, 473] on link "Action" at bounding box center [1096, 470] width 55 height 20
click at [1029, 497] on link "Set as Going" at bounding box center [1056, 496] width 132 height 18
click at [1085, 607] on link "Action" at bounding box center [1096, 608] width 55 height 20
click at [1093, 609] on link "Action" at bounding box center [1096, 608] width 55 height 20
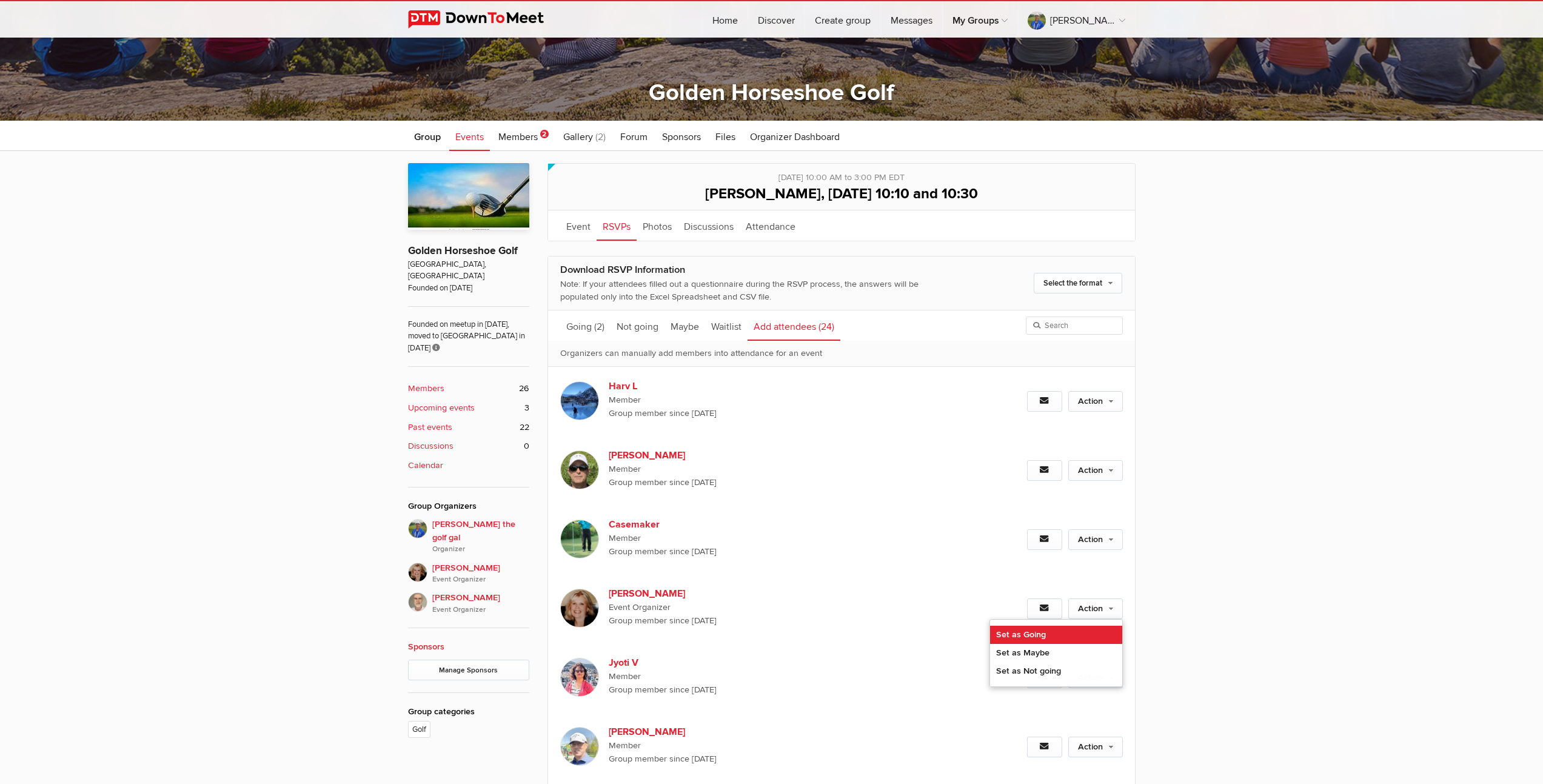
click at [1036, 635] on link "Set as Going" at bounding box center [1056, 634] width 132 height 18
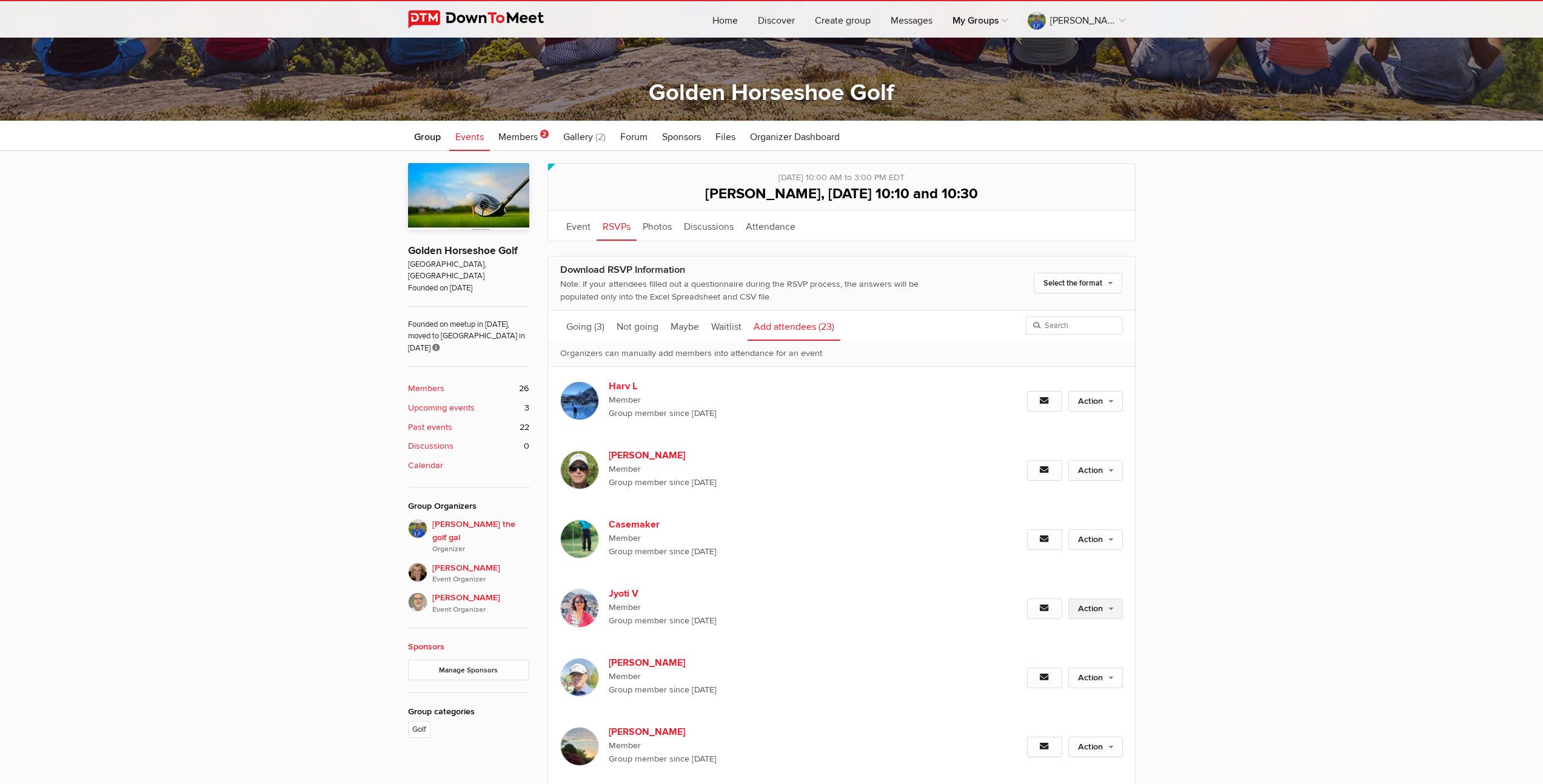
click at [1085, 610] on link "Action" at bounding box center [1096, 608] width 55 height 20
click at [1042, 637] on link "Set as Going" at bounding box center [1056, 634] width 132 height 18
click at [1090, 678] on link "Action" at bounding box center [1096, 677] width 55 height 20
click at [1090, 676] on link "Action" at bounding box center [1096, 677] width 55 height 20
click at [1031, 706] on link "Set as Going" at bounding box center [1056, 704] width 132 height 18
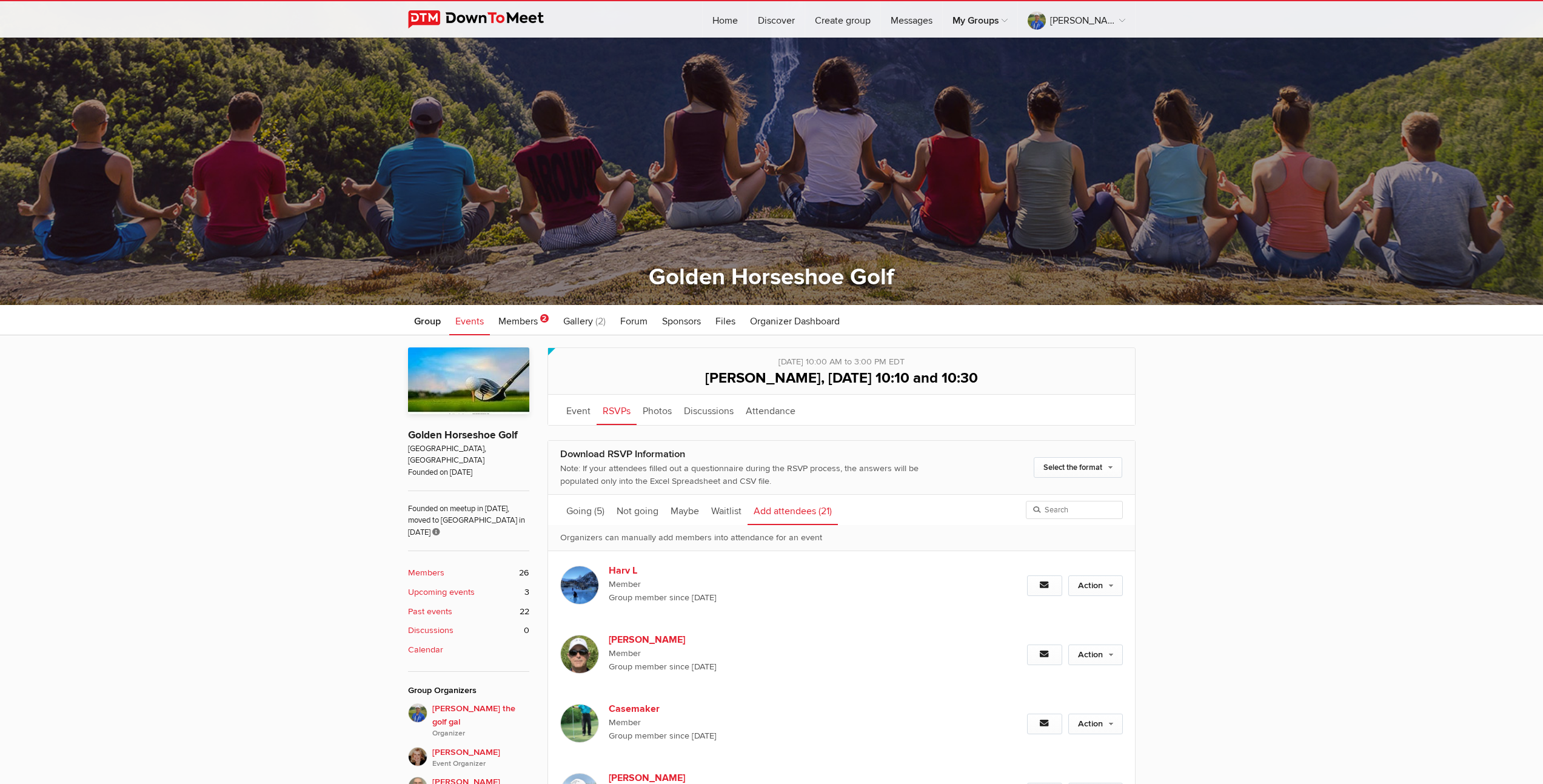
scroll to position [0, 0]
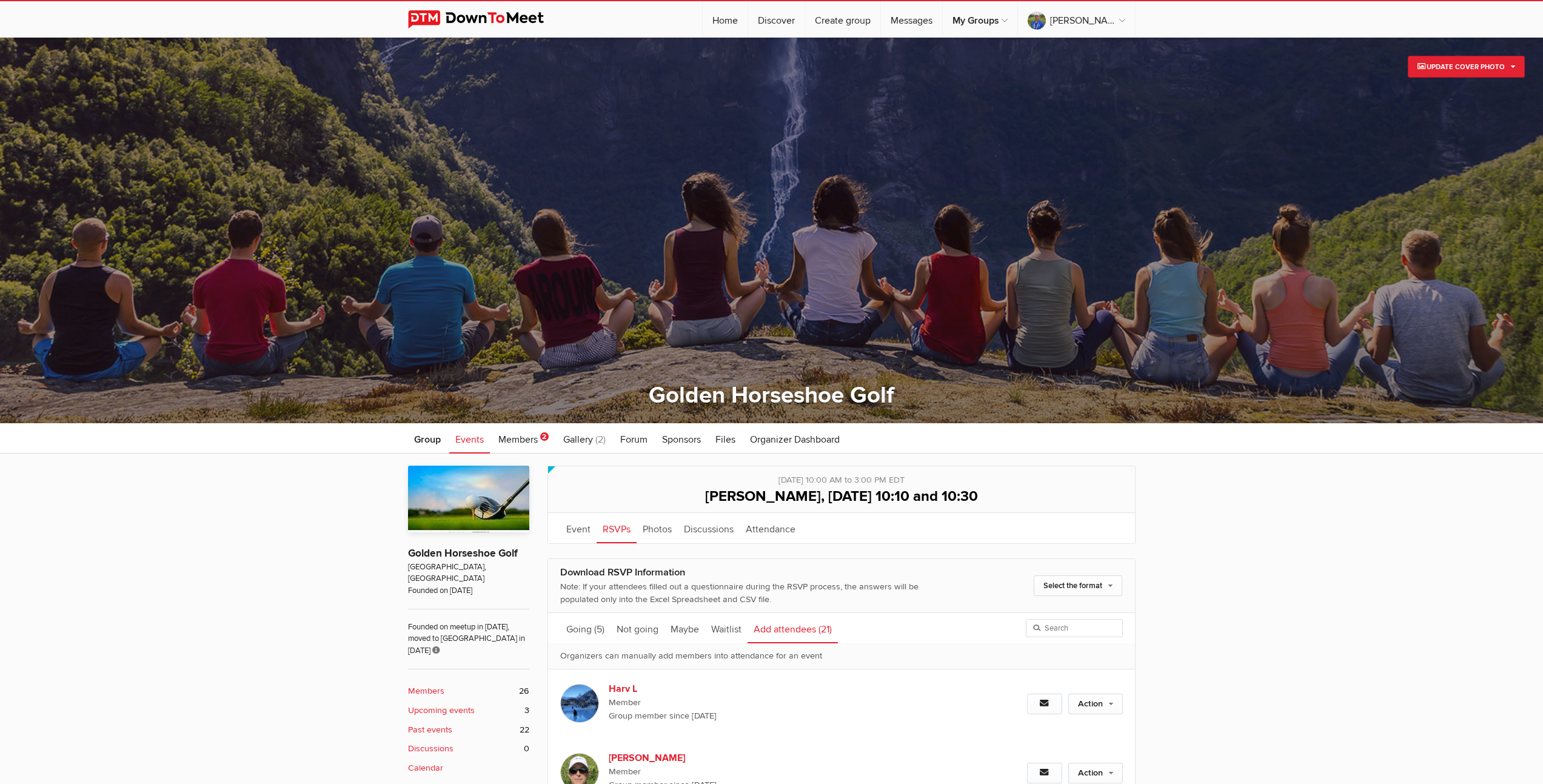
click at [434, 704] on b "Upcoming events" at bounding box center [441, 711] width 67 height 14
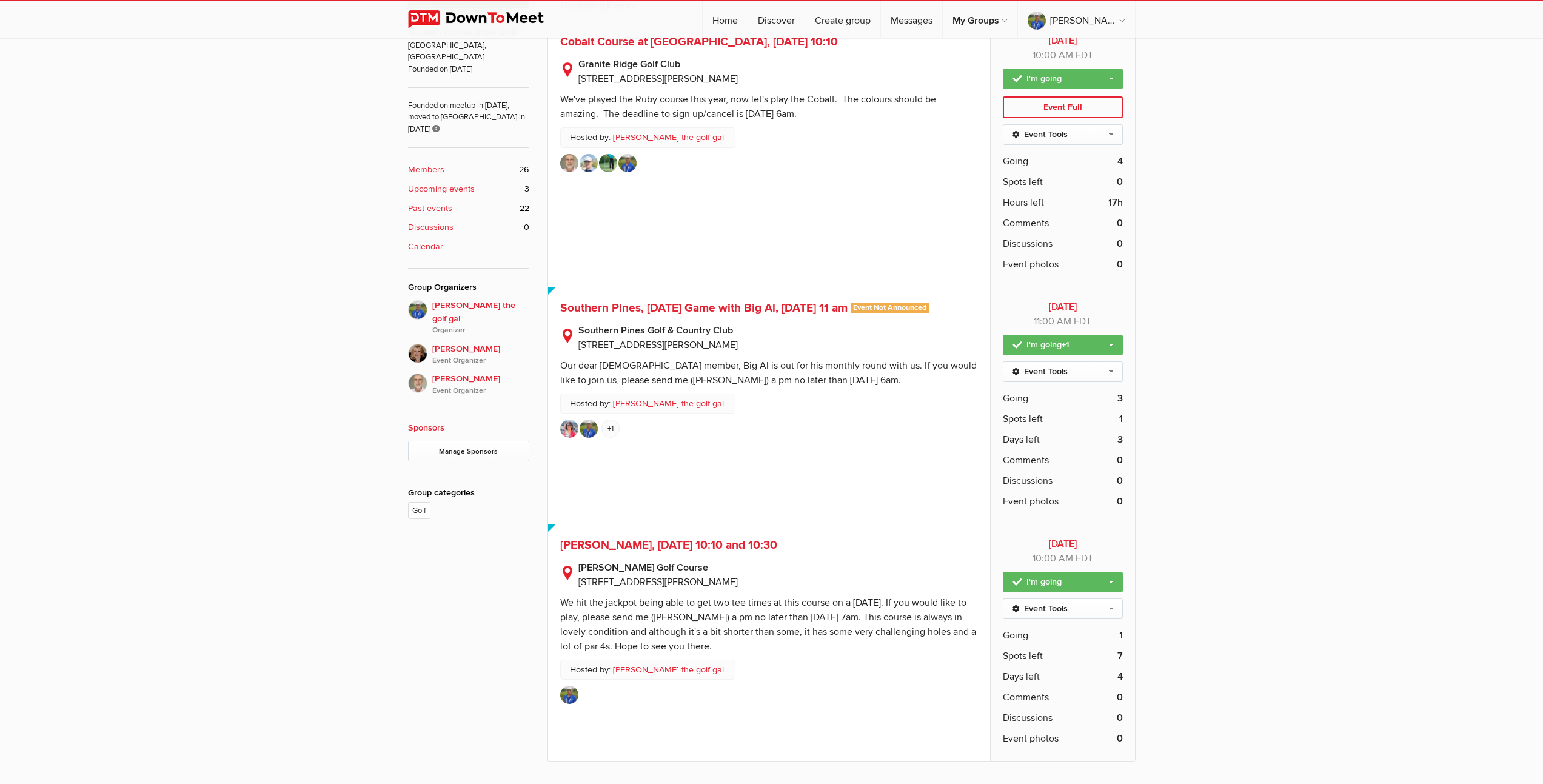
scroll to position [578, 0]
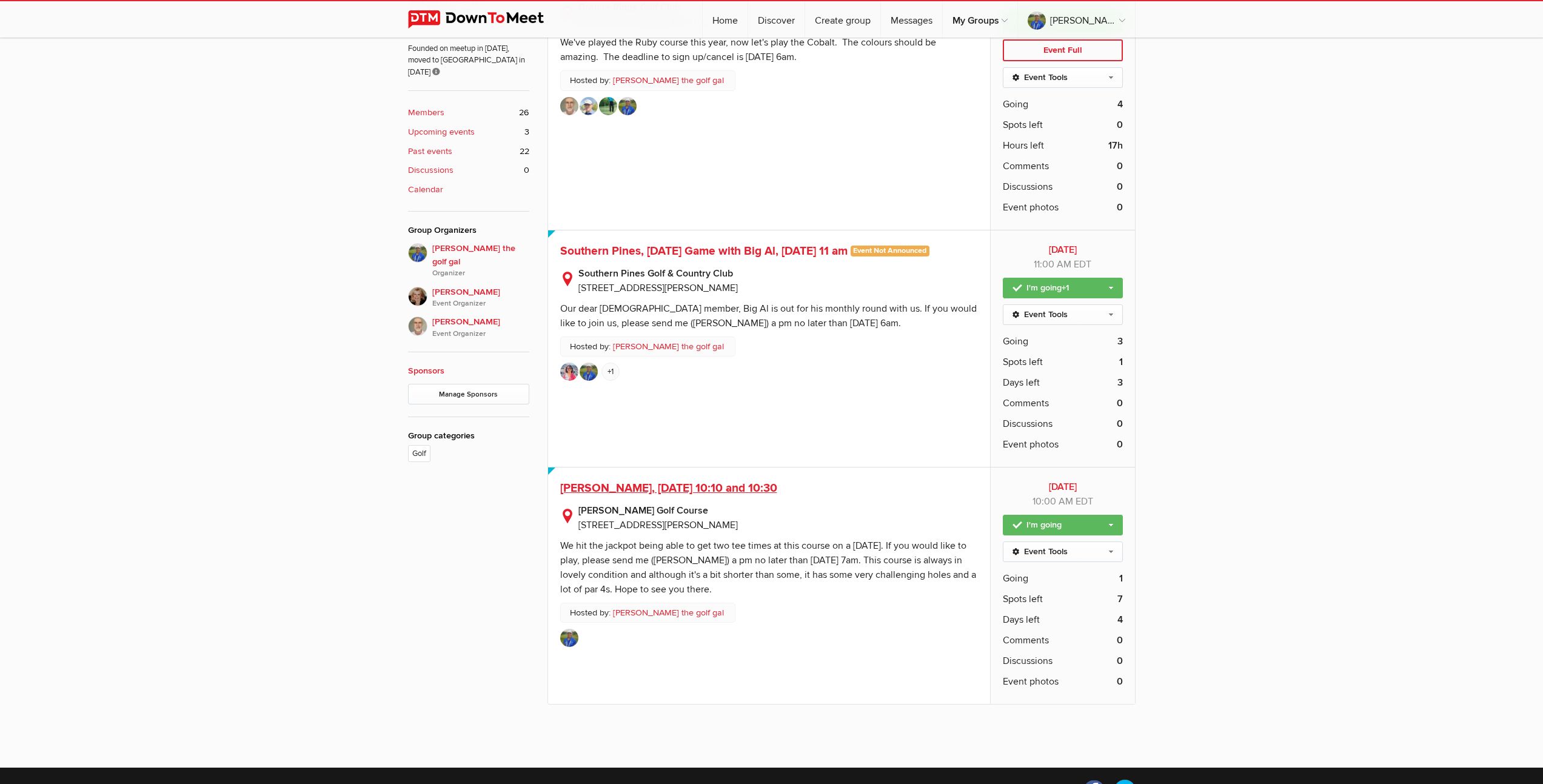
click at [689, 489] on span "[PERSON_NAME], [DATE] 10:10 and 10:30" at bounding box center [668, 488] width 217 height 14
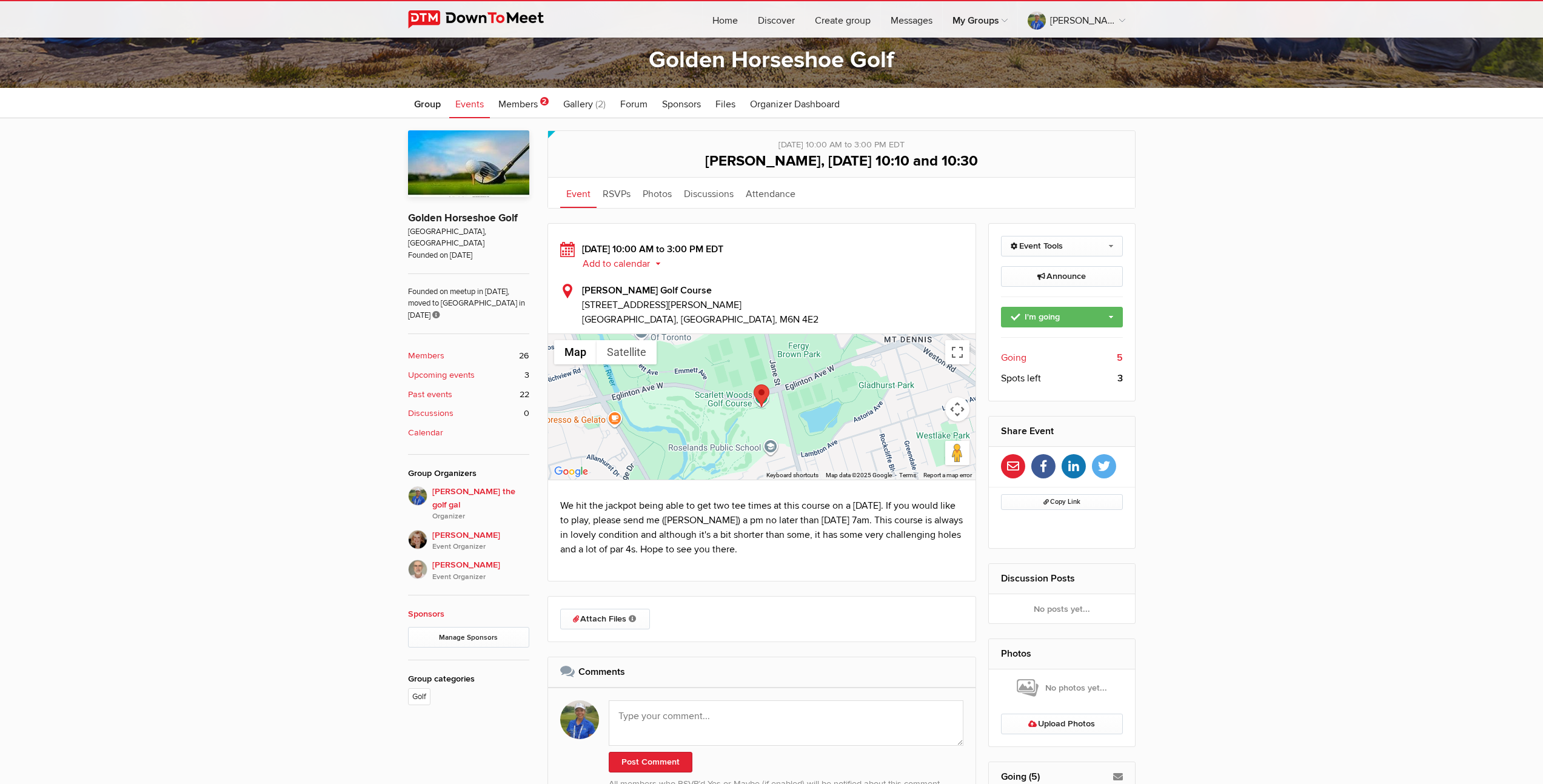
scroll to position [192, 0]
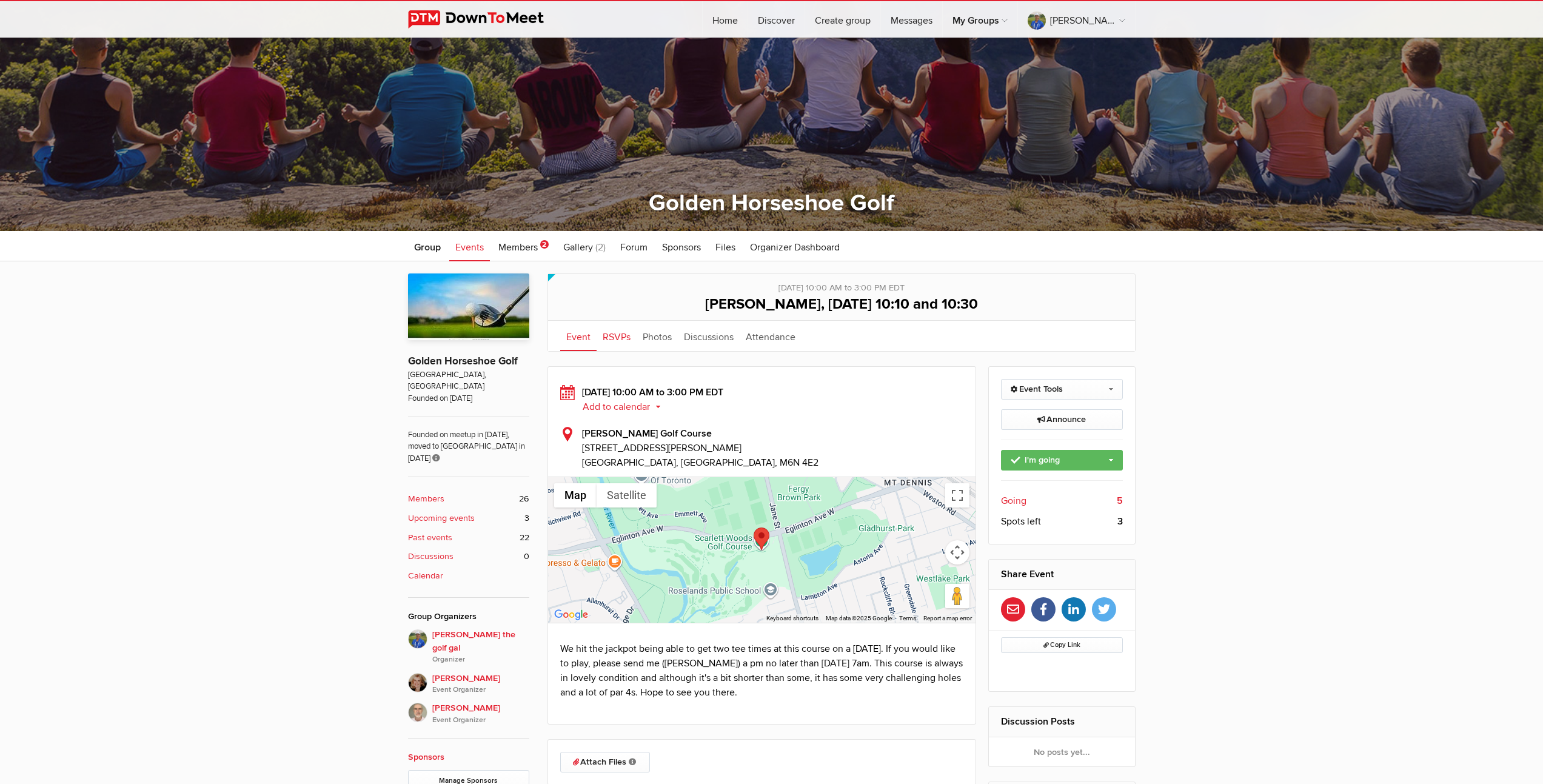
click at [613, 335] on link "RSVPs" at bounding box center [616, 335] width 40 height 30
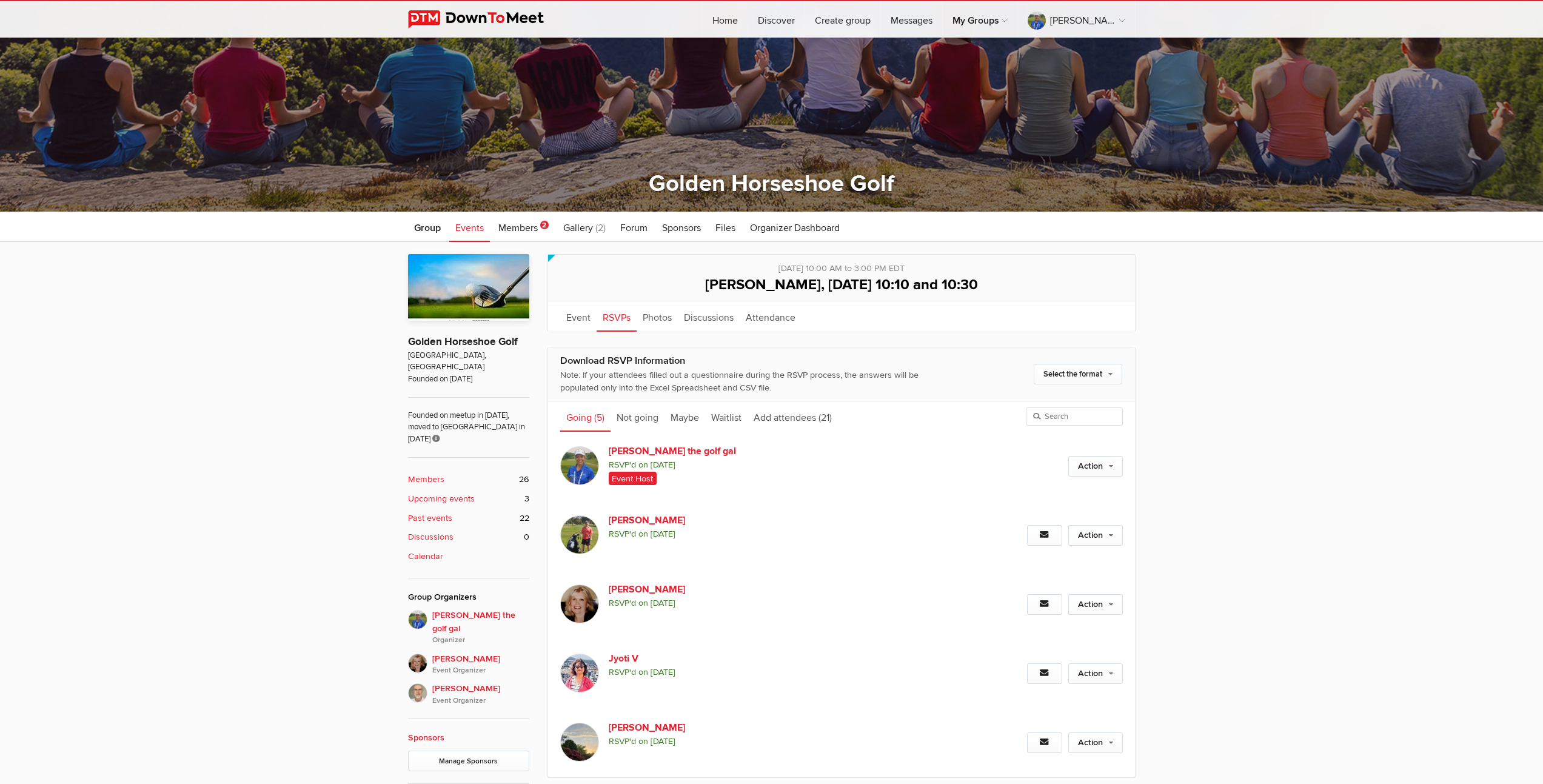
scroll to position [373, 0]
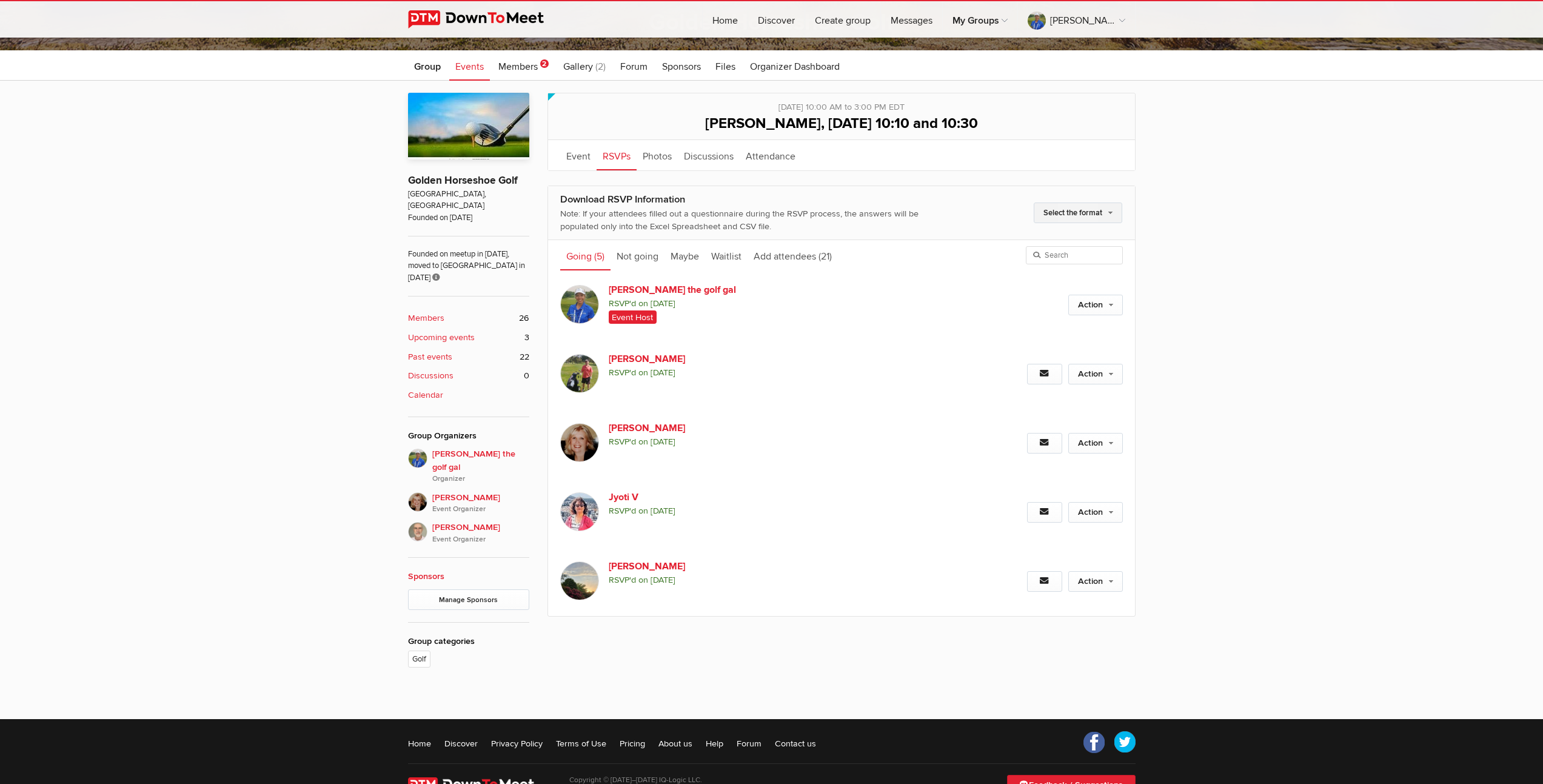
click at [1069, 214] on link "Select the format" at bounding box center [1079, 212] width 89 height 20
click at [1331, 238] on div "Limited visibility event Event is listed, but non-members won't see details of …" at bounding box center [772, 394] width 1543 height 626
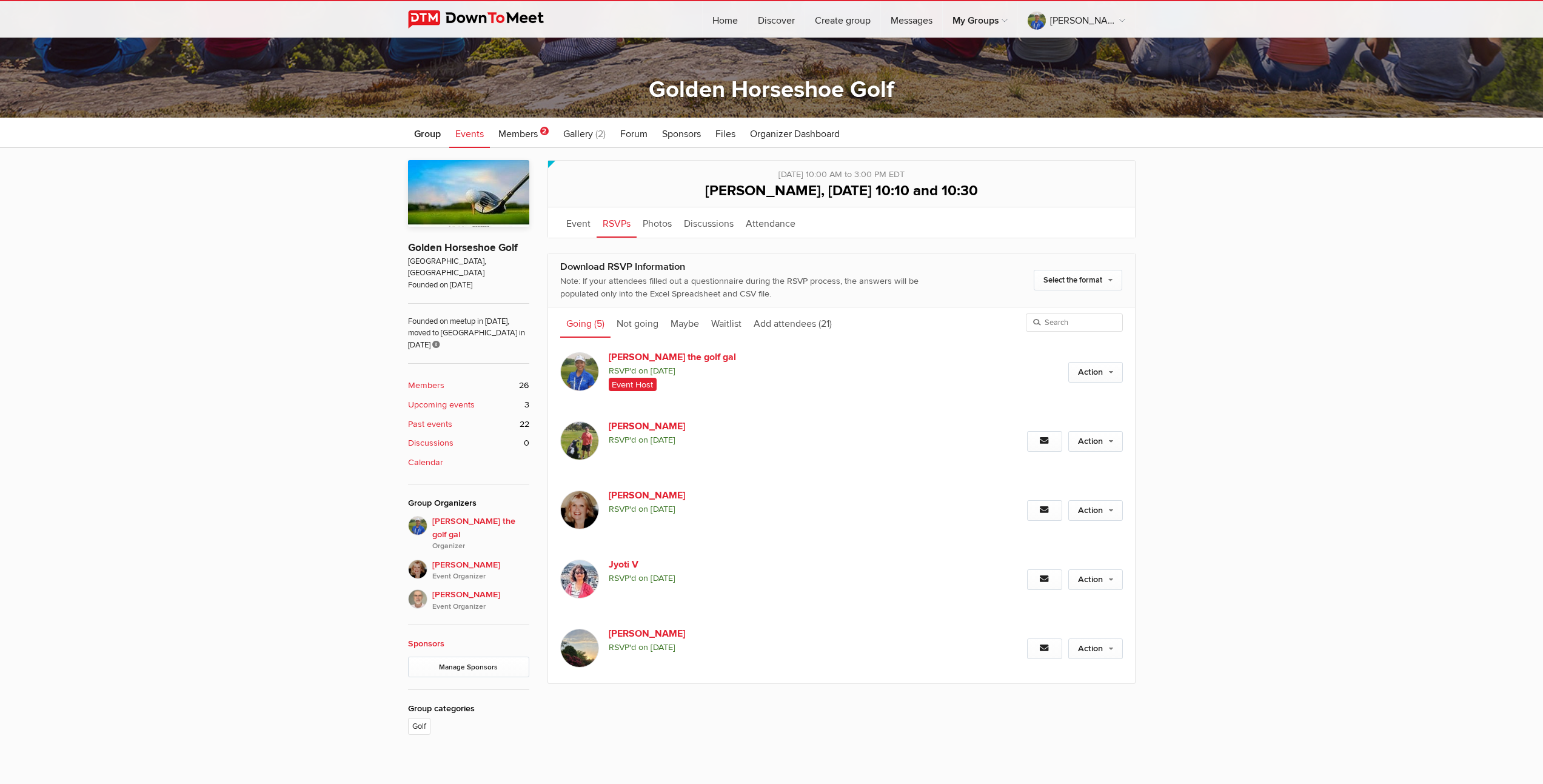
scroll to position [318, 0]
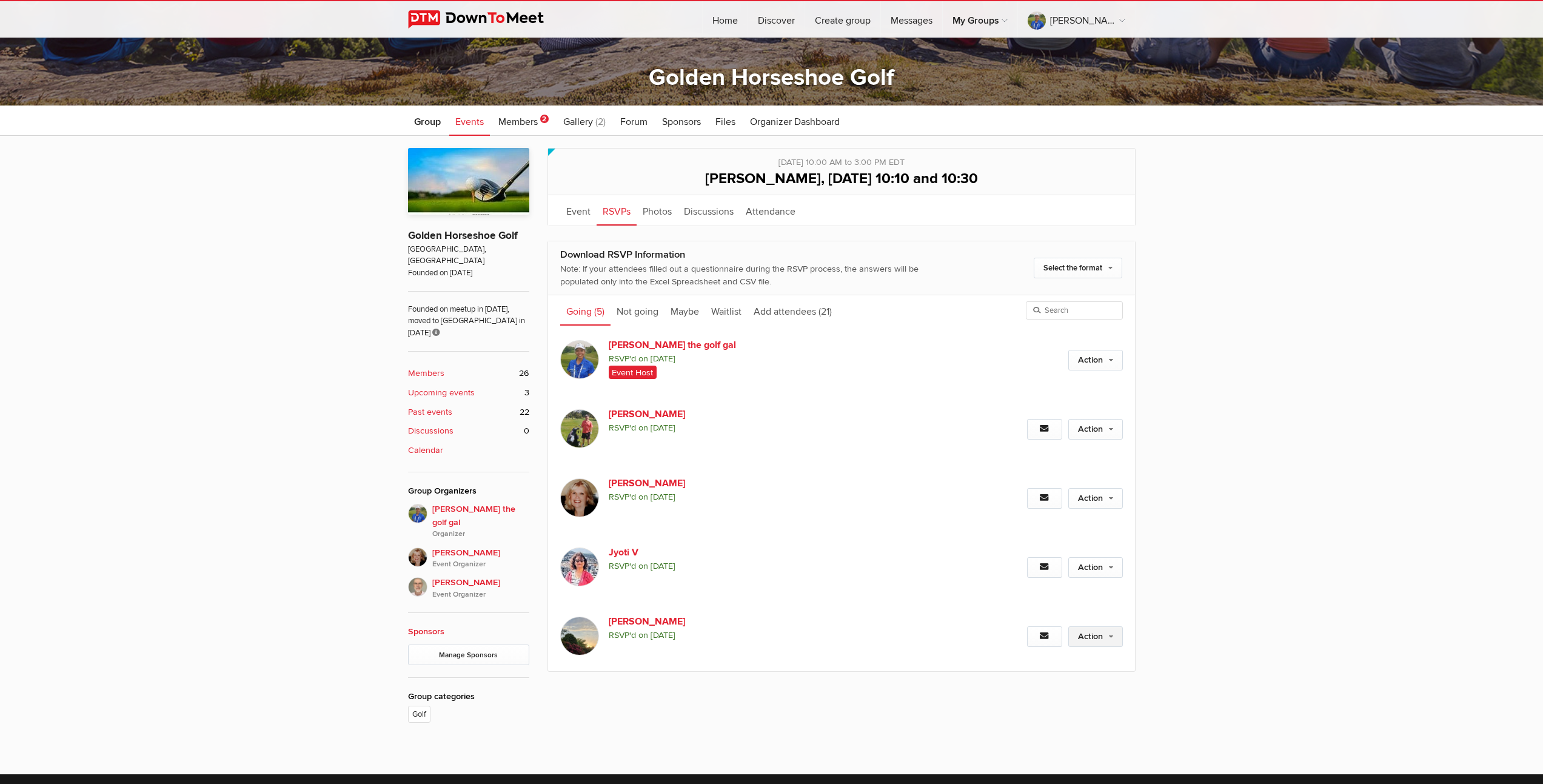
click at [1103, 636] on link "Action" at bounding box center [1096, 636] width 55 height 20
click at [1038, 732] on link "Set as Not going" at bounding box center [1056, 730] width 132 height 18
click at [782, 312] on link "Add attendees (21)" at bounding box center [803, 310] width 91 height 30
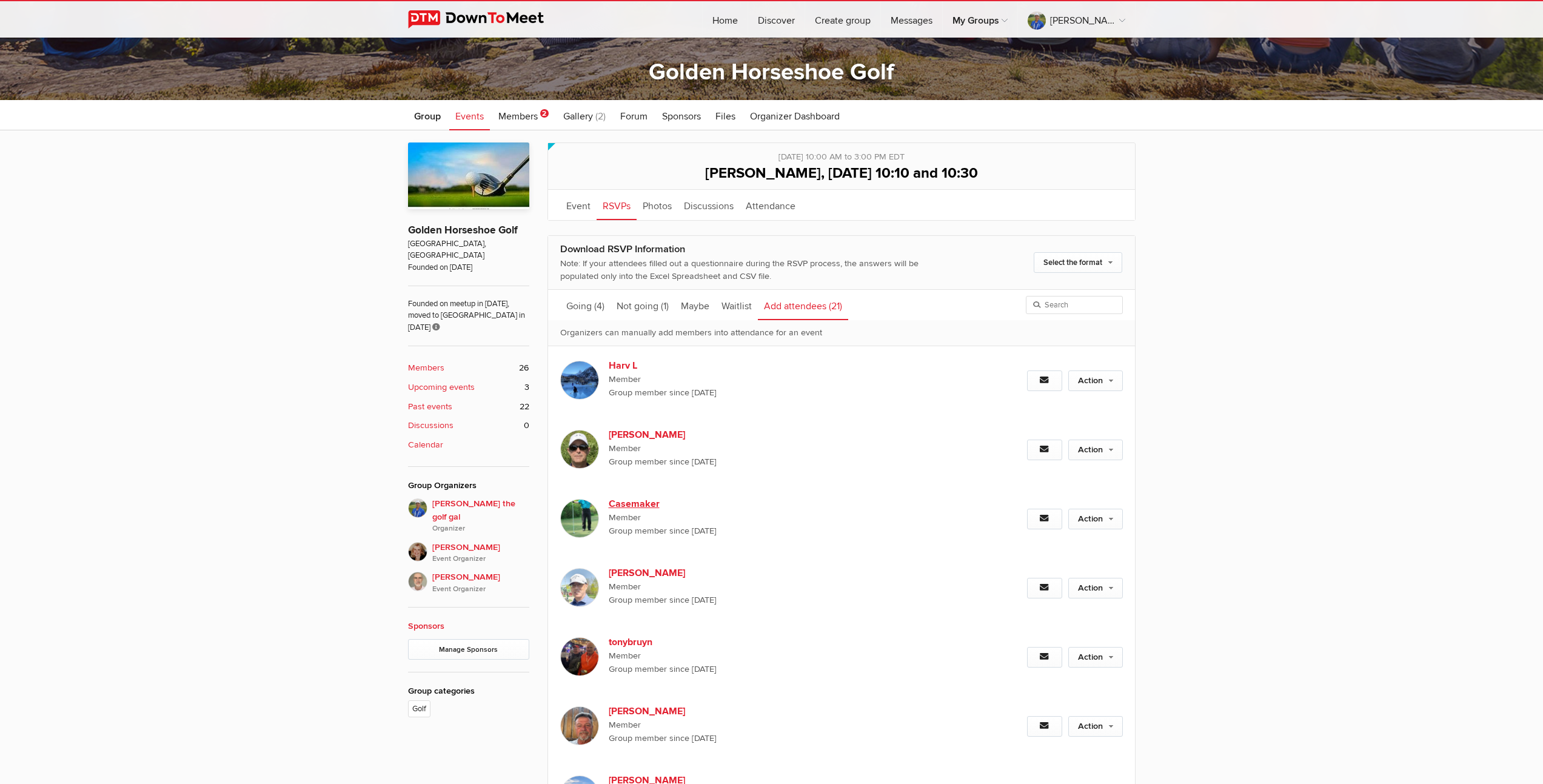
scroll to position [335, 0]
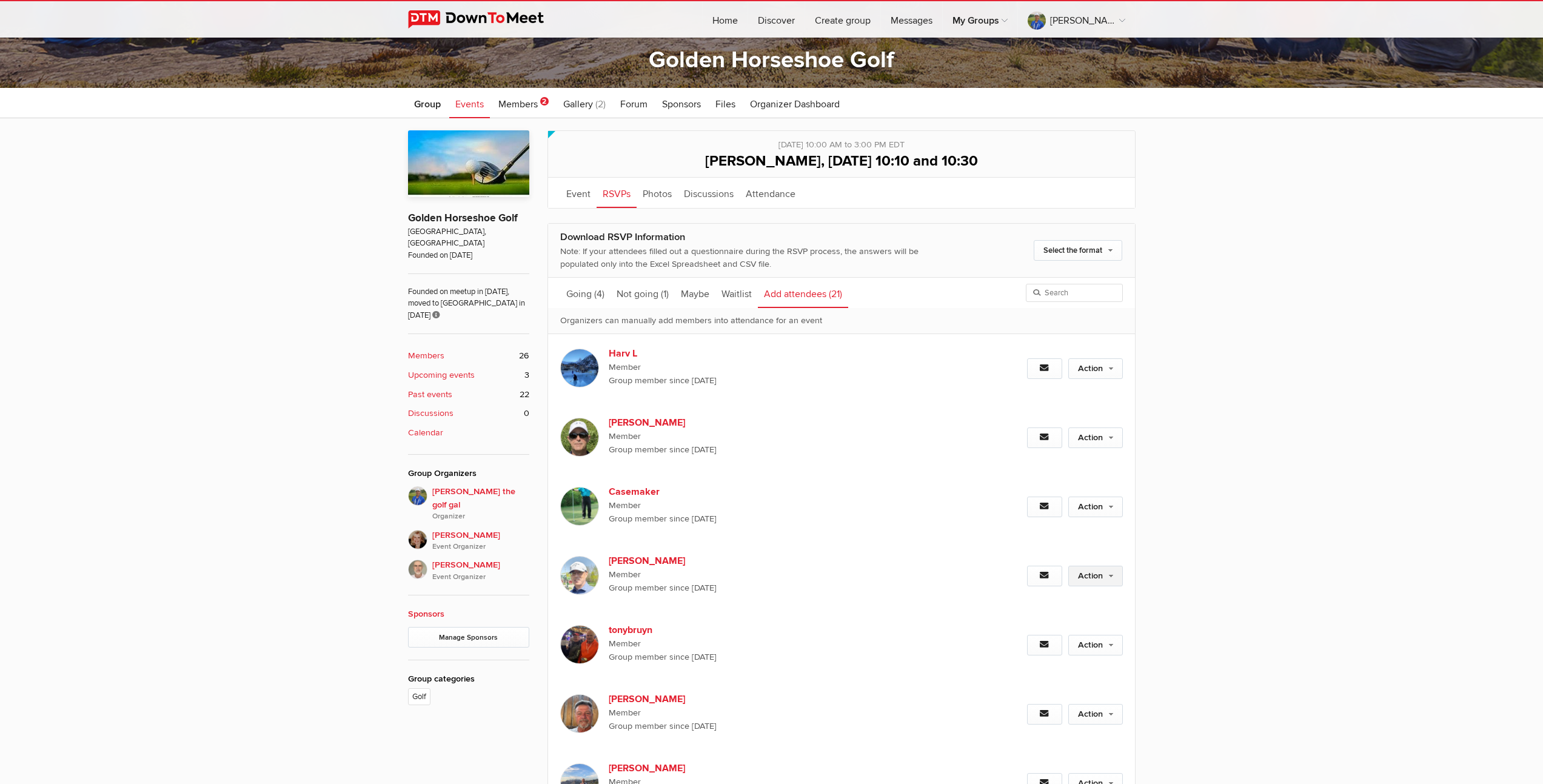
click at [1081, 574] on link "Action" at bounding box center [1096, 575] width 55 height 20
click at [1028, 601] on link "Set as Going" at bounding box center [1056, 602] width 132 height 18
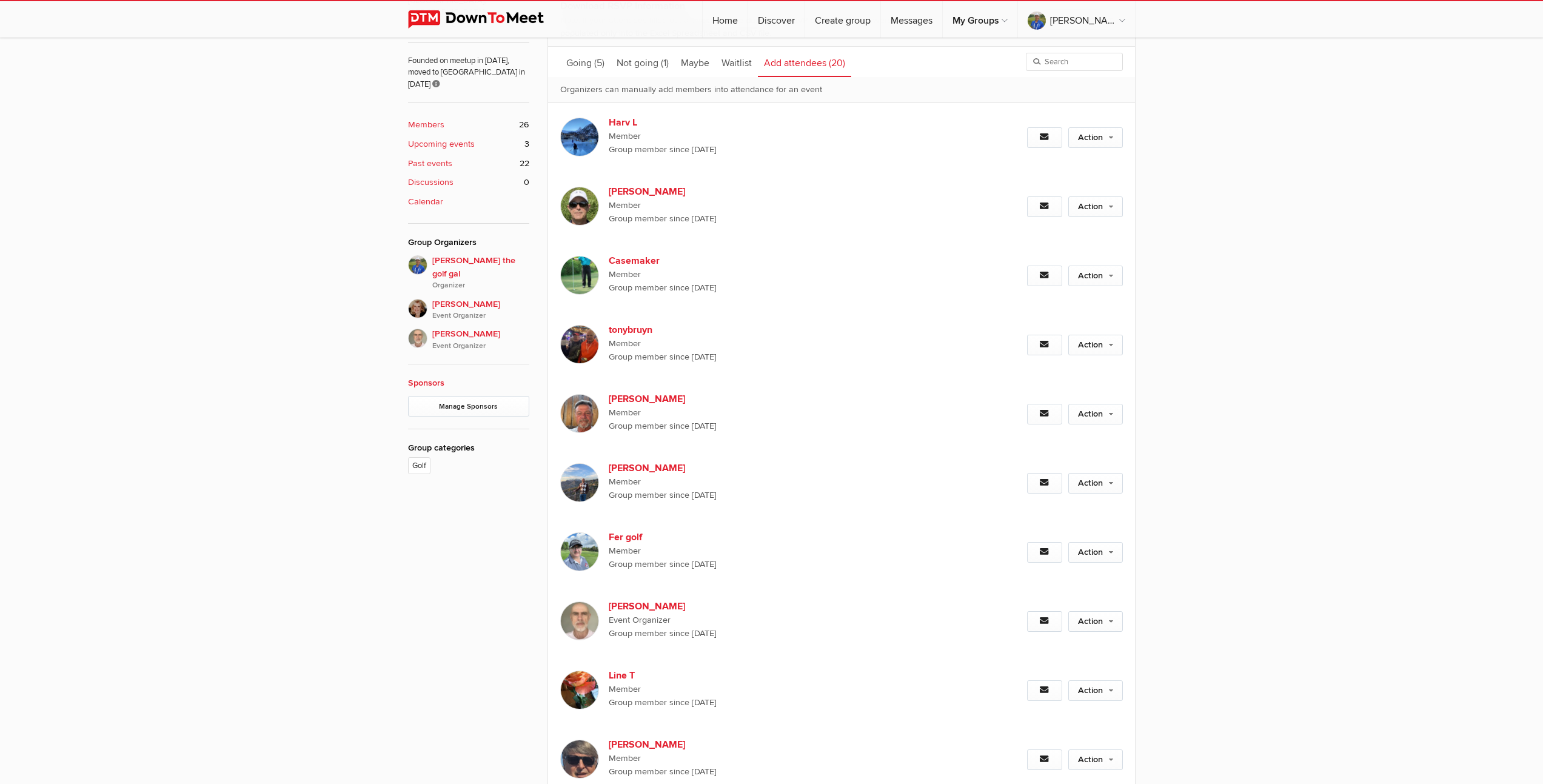
scroll to position [564, 0]
click at [417, 121] on b "Members" at bounding box center [427, 127] width 37 height 14
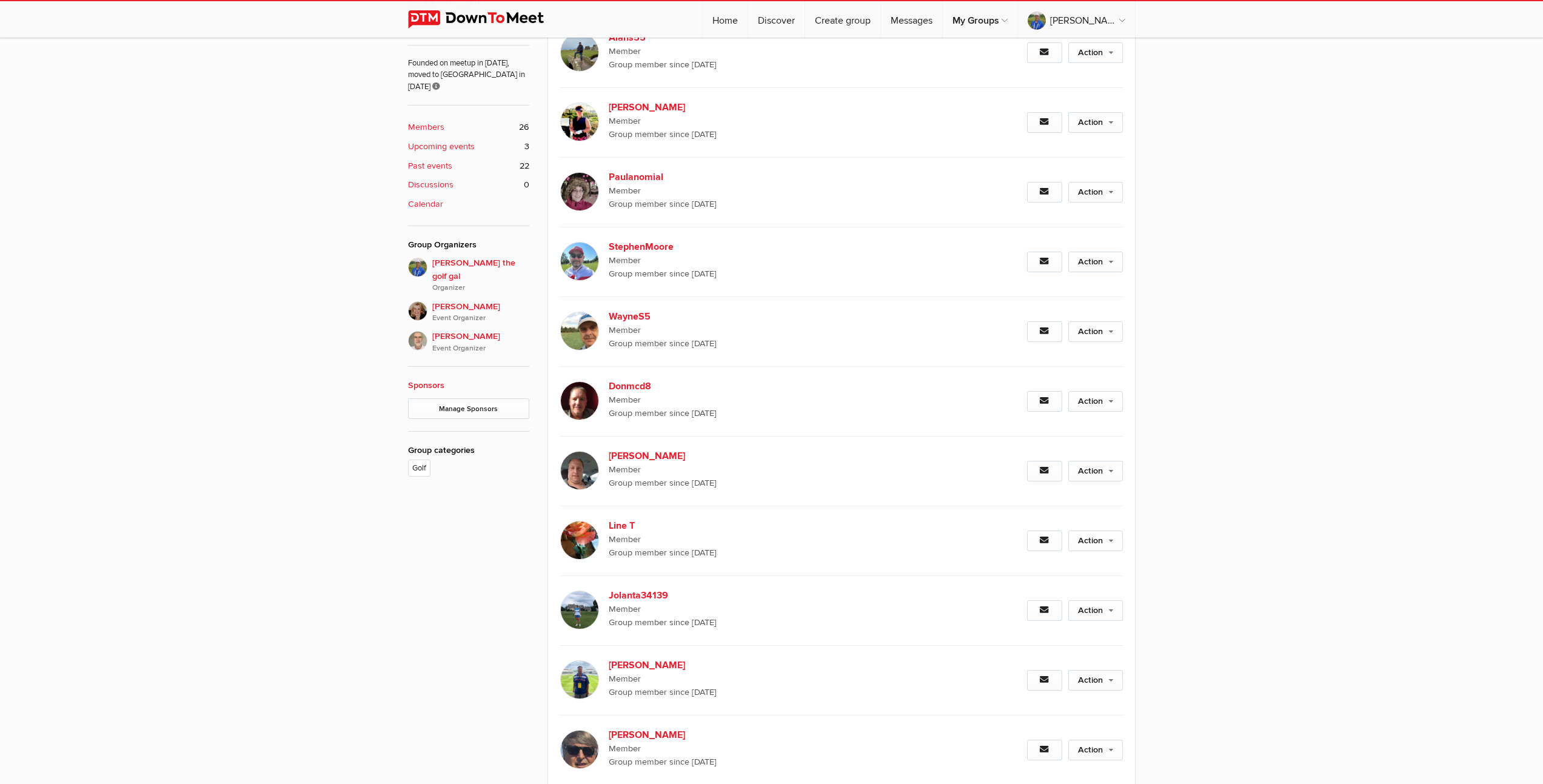
scroll to position [423, 0]
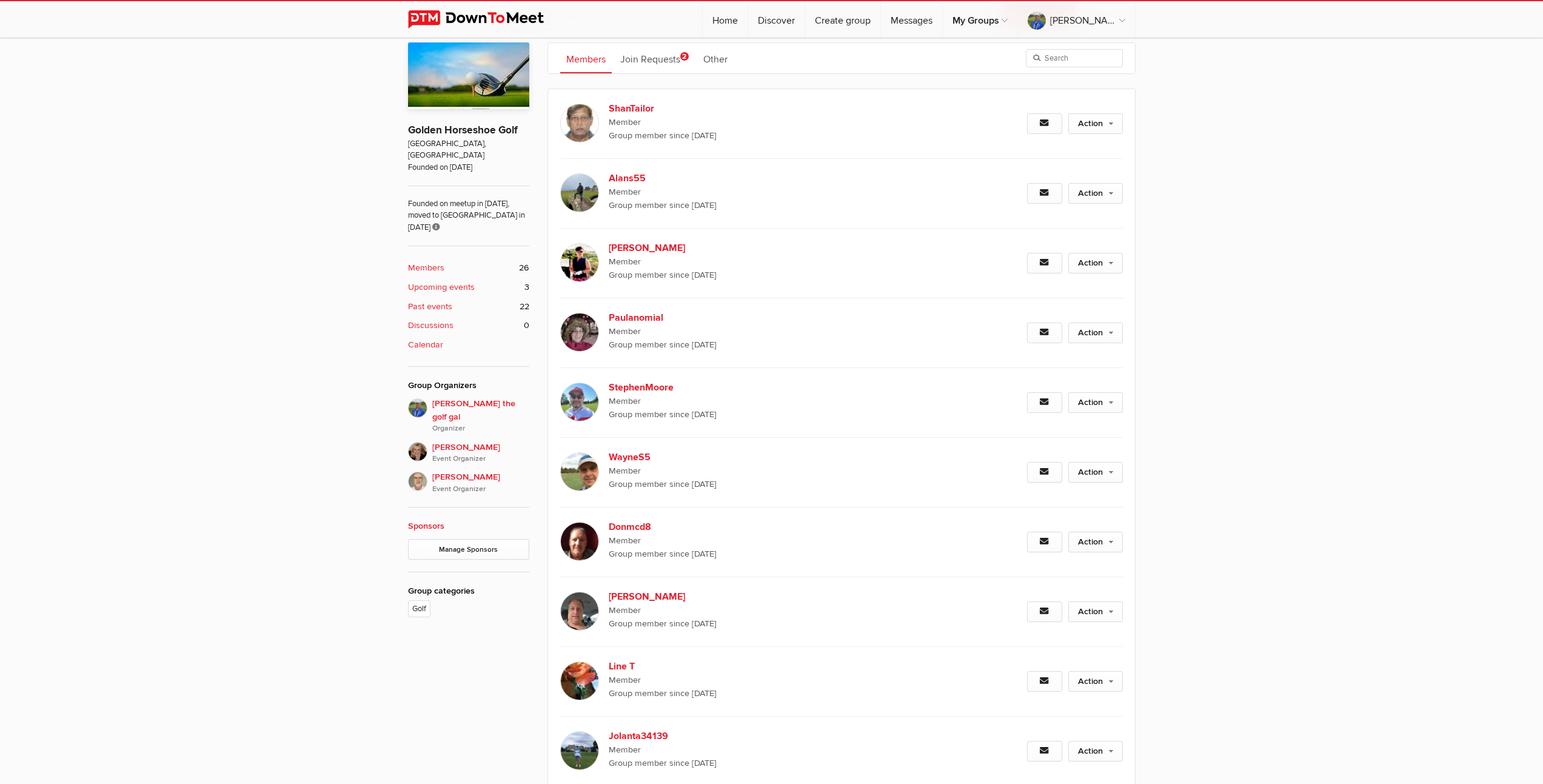
click at [433, 281] on b "Upcoming events" at bounding box center [441, 288] width 67 height 14
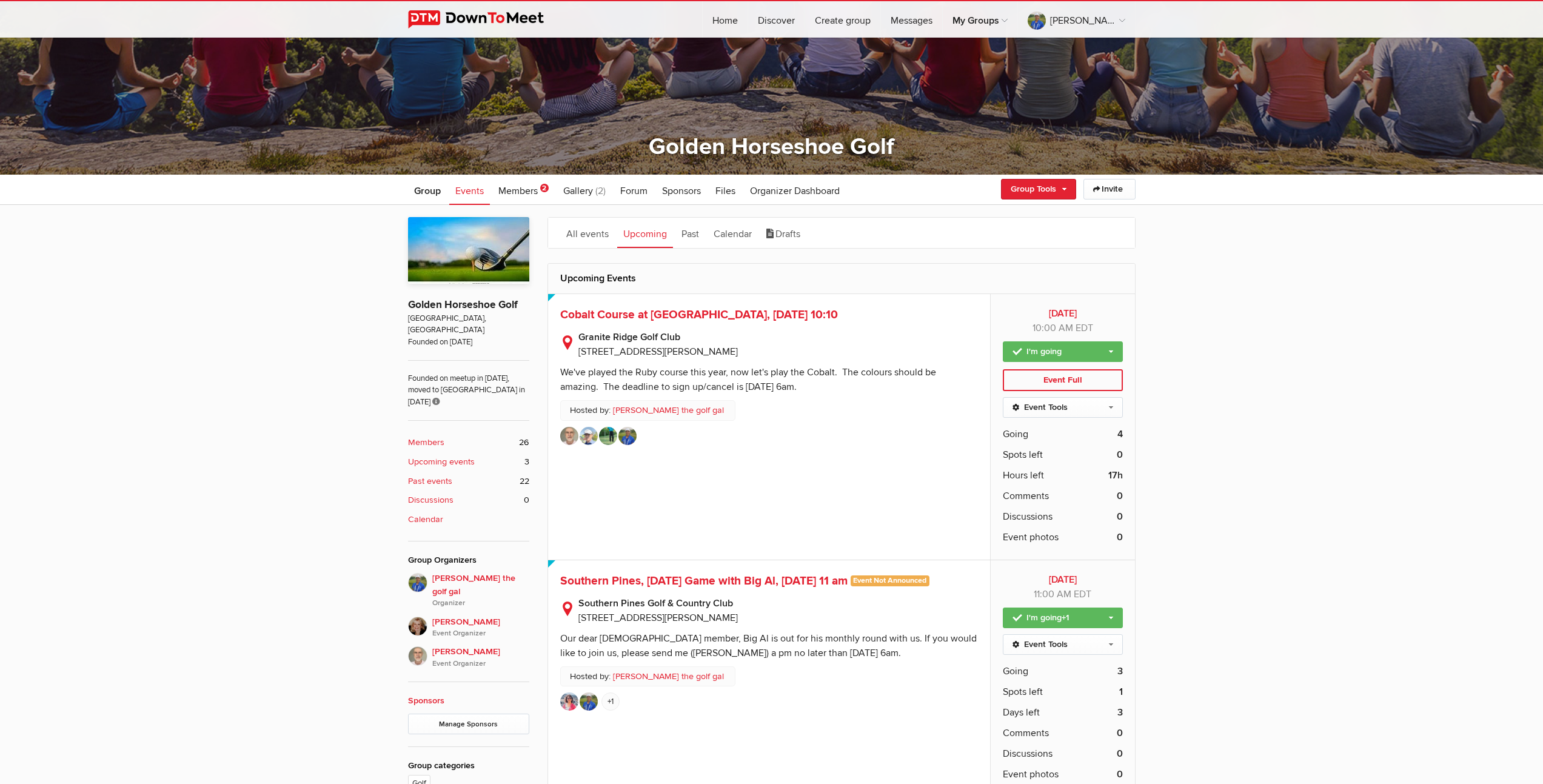
scroll to position [631, 0]
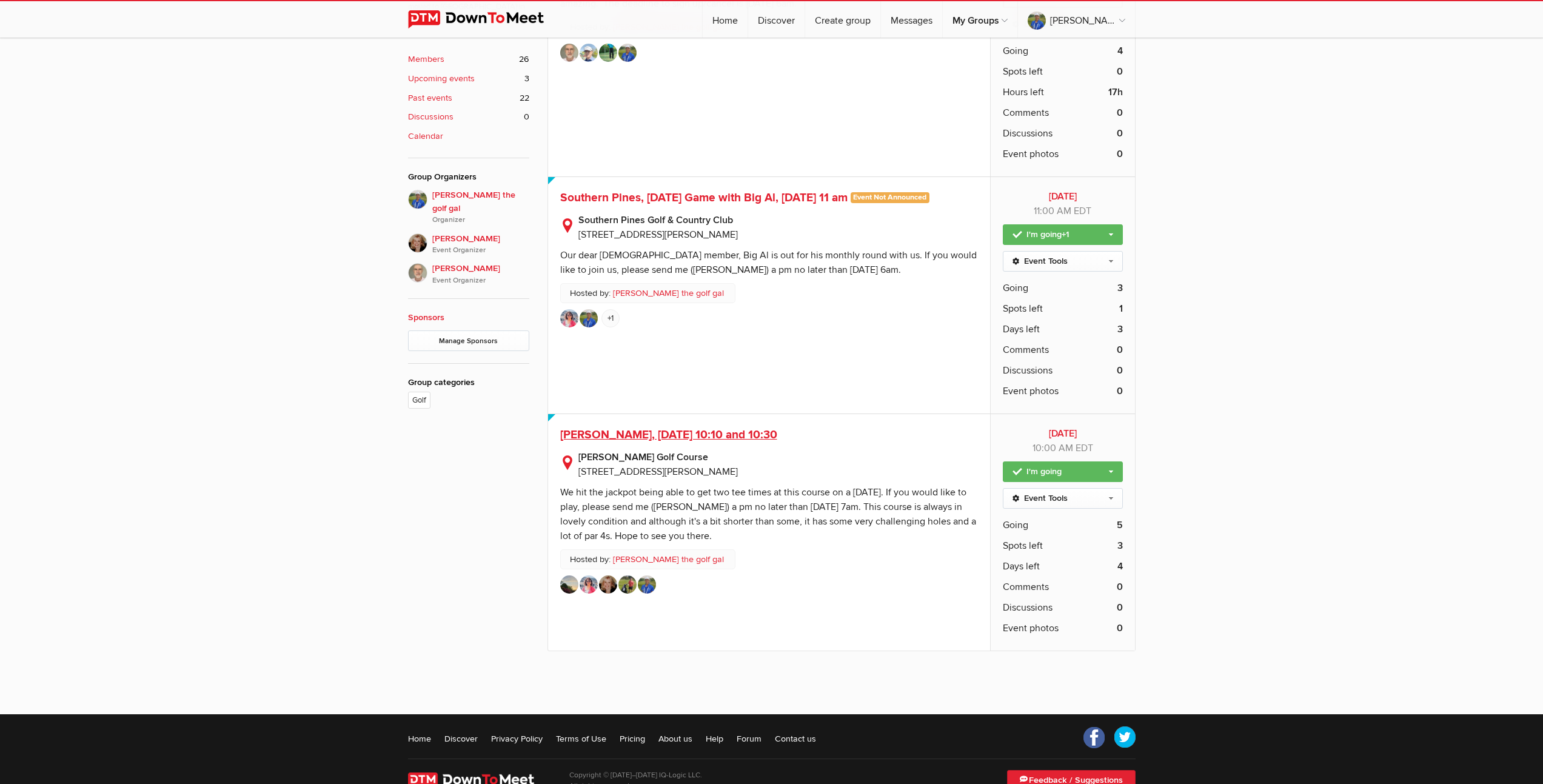
click at [659, 435] on span "[PERSON_NAME], [DATE] 10:10 and 10:30" at bounding box center [668, 434] width 217 height 14
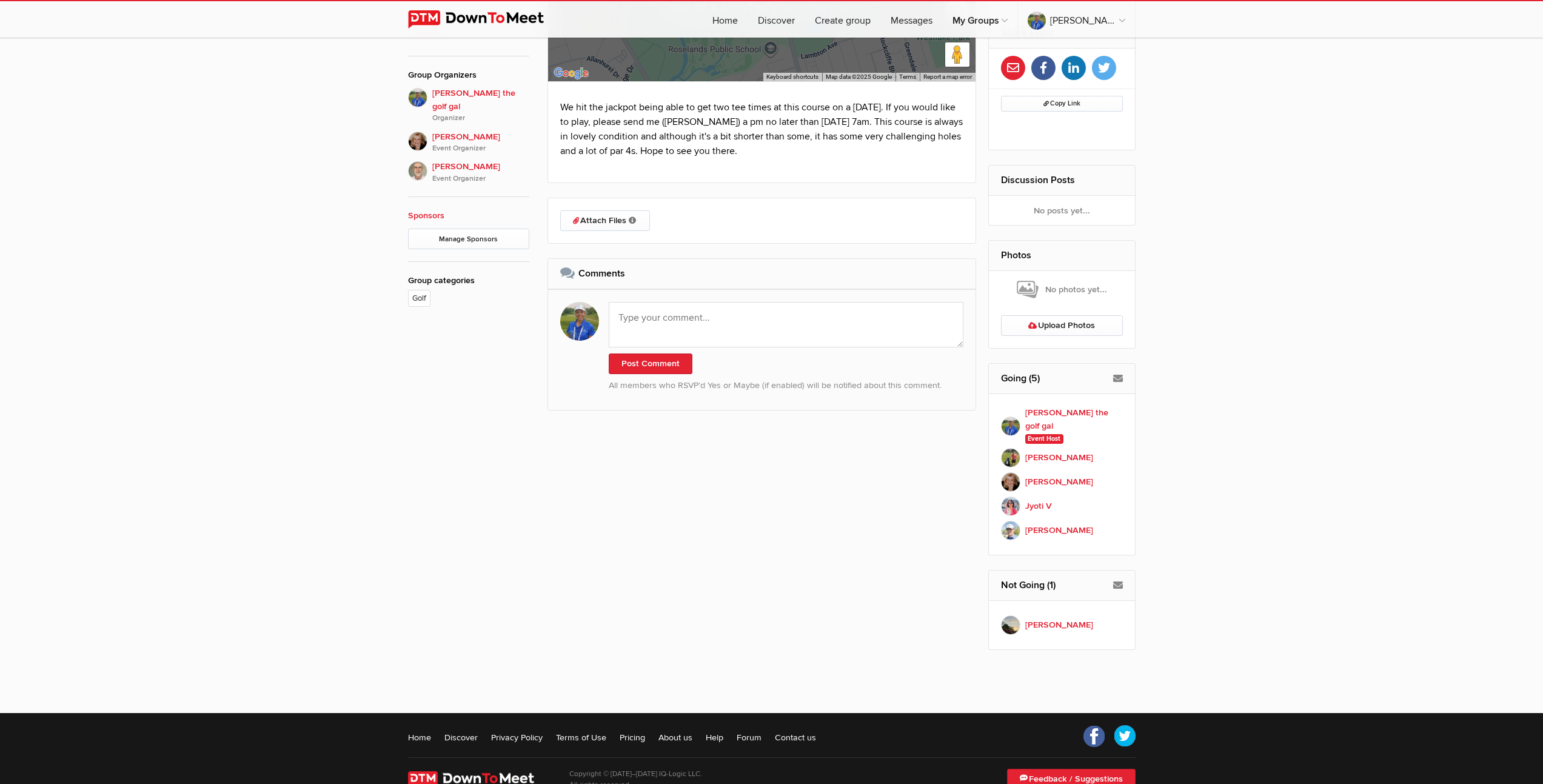
scroll to position [333, 0]
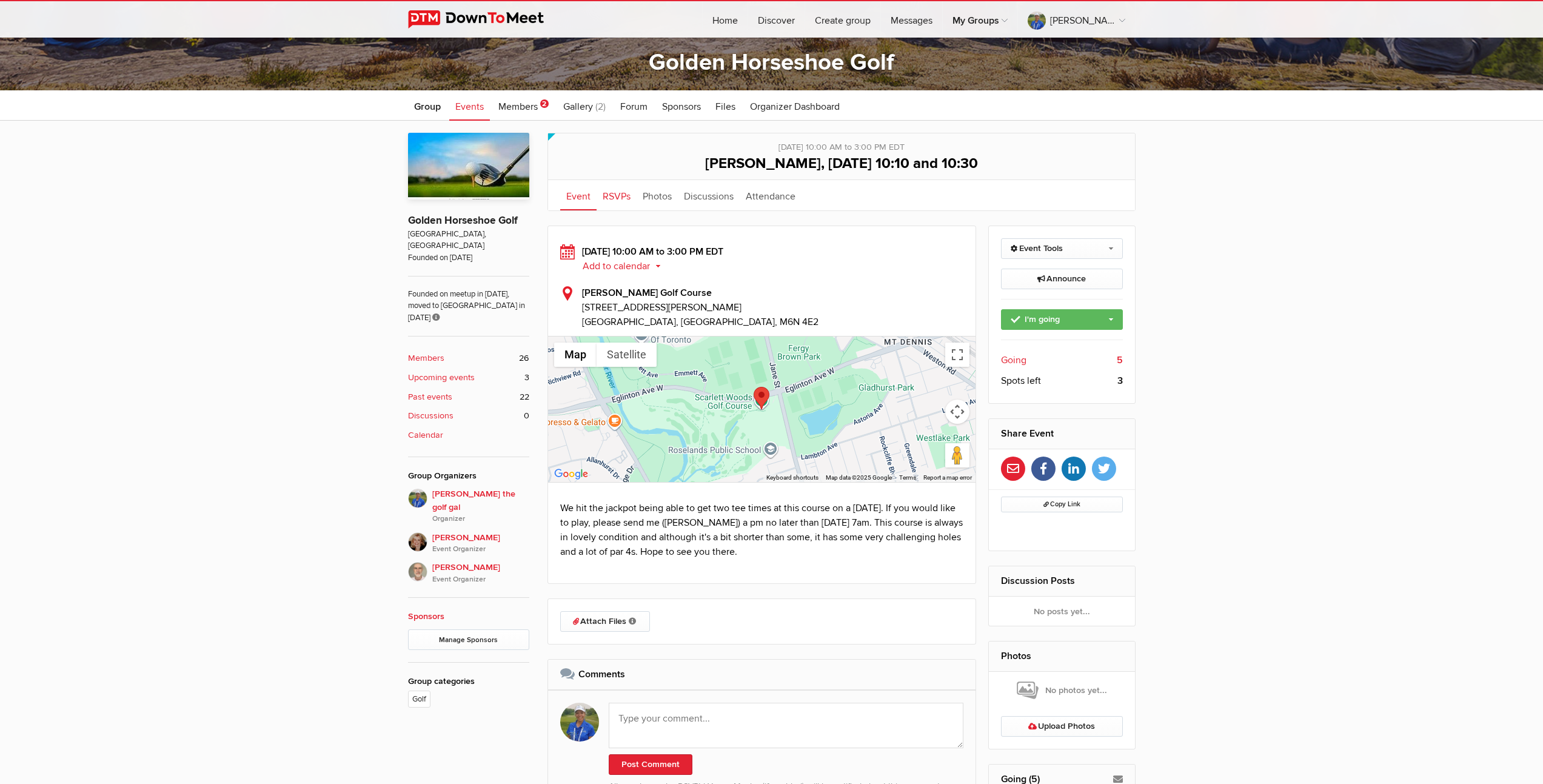
click at [608, 192] on link "RSVPs" at bounding box center [616, 195] width 40 height 30
